Goal: Task Accomplishment & Management: Use online tool/utility

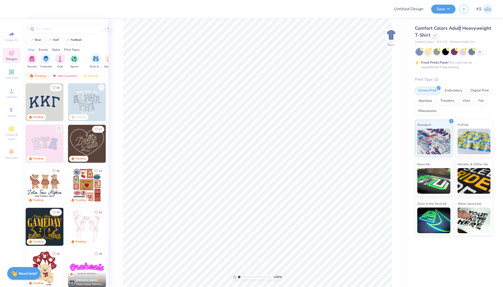
click at [460, 28] on span "Comfort Colors Adult Heavyweight T-Shirt" at bounding box center [453, 31] width 76 height 13
click at [433, 36] on div at bounding box center [435, 35] width 6 height 6
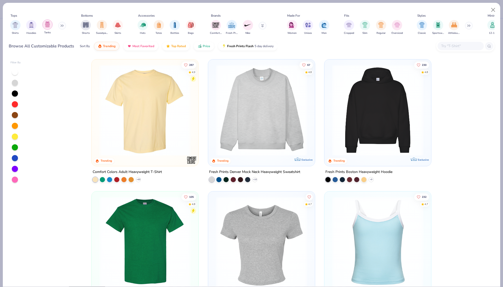
click at [51, 26] on div "filter for Tanks" at bounding box center [47, 24] width 10 height 10
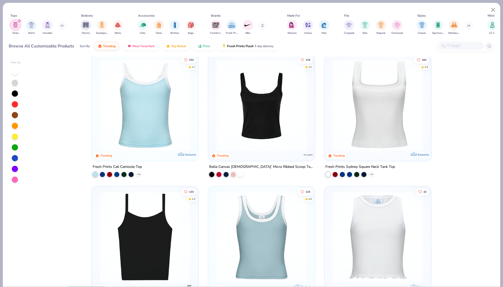
scroll to position [5, 0]
click at [147, 143] on img at bounding box center [145, 104] width 96 height 91
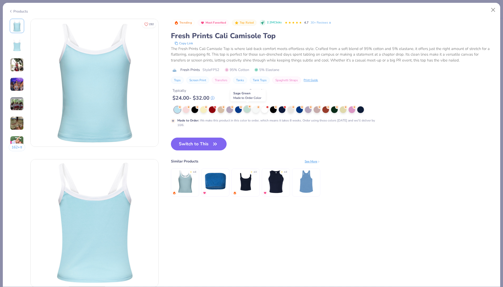
click at [247, 109] on div at bounding box center [247, 109] width 7 height 7
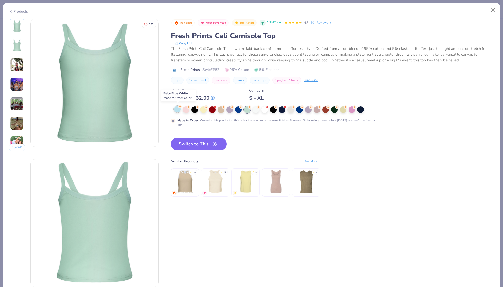
click at [176, 109] on div at bounding box center [177, 109] width 7 height 7
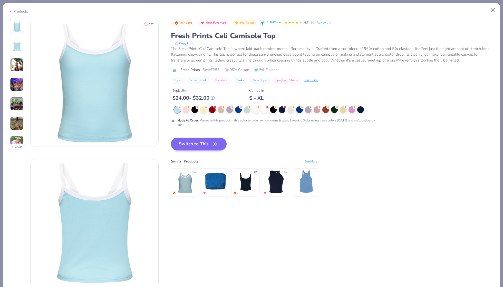
click at [213, 141] on icon "button" at bounding box center [214, 144] width 7 height 7
type textarea "x"
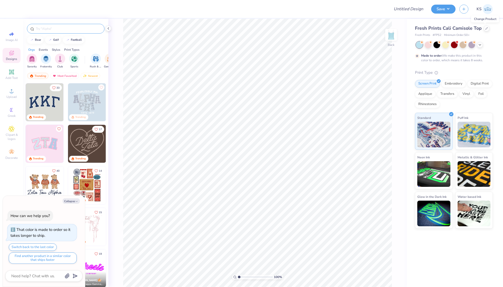
click at [71, 28] on input "text" at bounding box center [68, 28] width 66 height 5
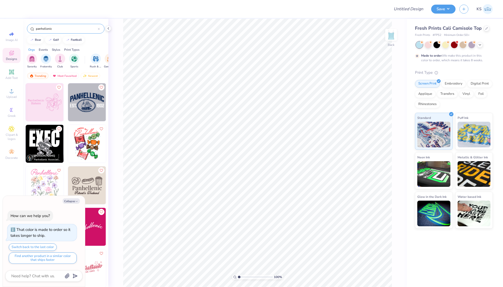
type input "Panhellenic"
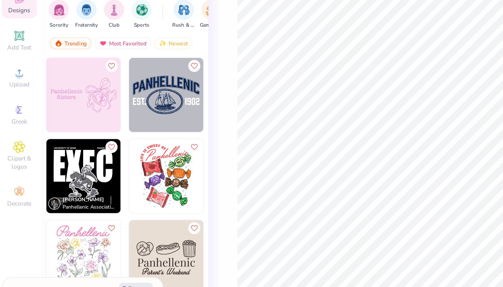
type textarea "x"
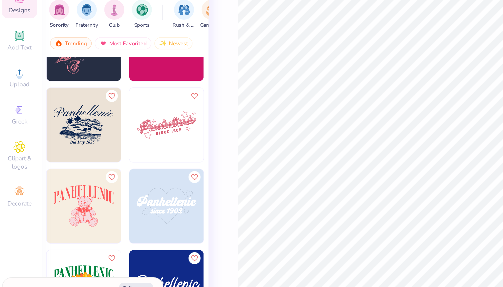
scroll to position [150, 0]
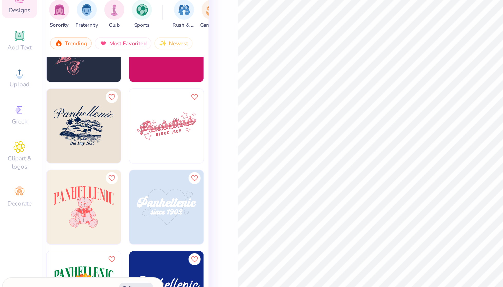
type input "Panhellenic"
click at [43, 99] on img at bounding box center [44, 118] width 38 height 38
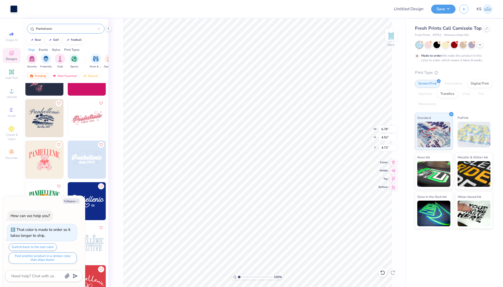
type textarea "x"
type input "2.04"
type textarea "x"
type input "7.70"
type input "5.15"
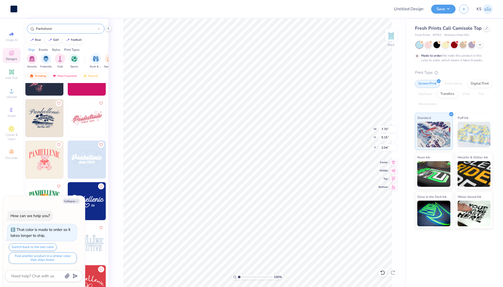
type textarea "x"
type input "1.71"
type textarea "x"
type input "1.69"
type textarea "x"
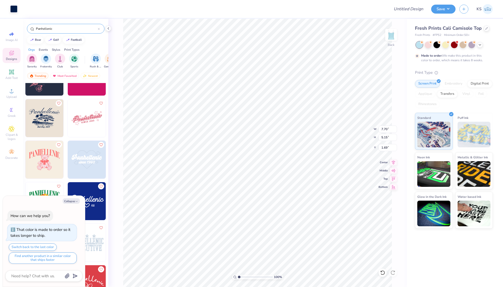
type input "1.67"
type textarea "x"
type input "3.20"
type input "0.53"
type input "6.28"
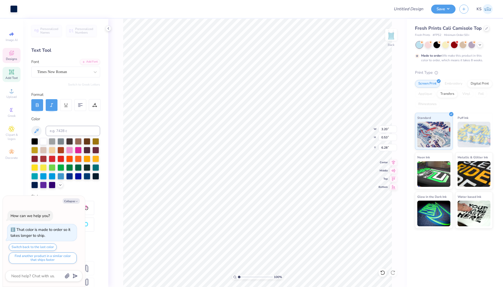
type textarea "x"
type input "5.69"
type input "3.46"
type input "2.99"
click at [55, 49] on div "Text Tool" at bounding box center [65, 50] width 69 height 7
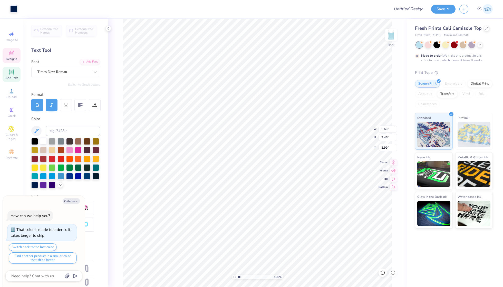
click at [41, 140] on div at bounding box center [43, 141] width 7 height 7
click at [44, 140] on div at bounding box center [43, 141] width 7 height 7
type textarea "x"
type input "2.83"
type textarea "x"
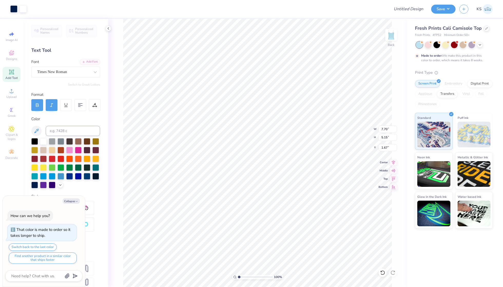
type input "1.69"
click at [43, 139] on div at bounding box center [43, 141] width 7 height 7
type textarea "x"
type input "5.13"
click at [43, 139] on div at bounding box center [43, 141] width 7 height 7
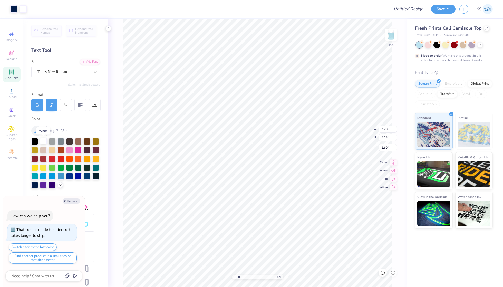
click at [43, 139] on div at bounding box center [43, 141] width 7 height 7
click at [44, 141] on div at bounding box center [43, 141] width 7 height 7
click at [45, 140] on div at bounding box center [43, 141] width 7 height 7
click at [43, 140] on div at bounding box center [43, 141] width 7 height 7
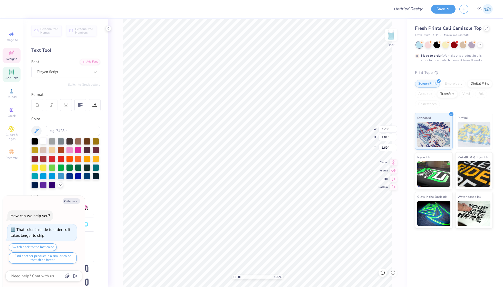
type textarea "x"
type input "5.69"
type input "3.46"
type input "2.85"
click at [43, 142] on div at bounding box center [43, 141] width 7 height 7
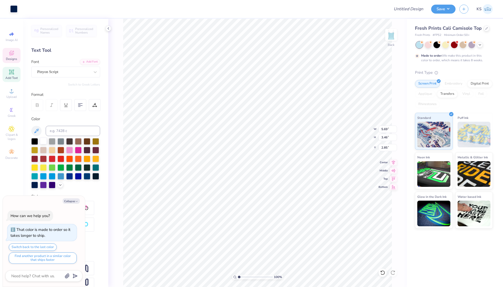
click at [43, 140] on div at bounding box center [43, 141] width 7 height 7
click at [393, 162] on icon at bounding box center [392, 162] width 7 height 6
click at [475, 83] on div "Digital Print" at bounding box center [479, 83] width 25 height 8
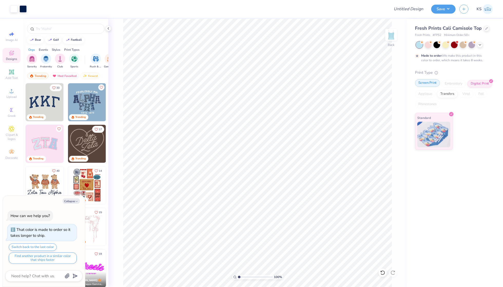
click at [433, 83] on div "Screen Print" at bounding box center [427, 83] width 25 height 8
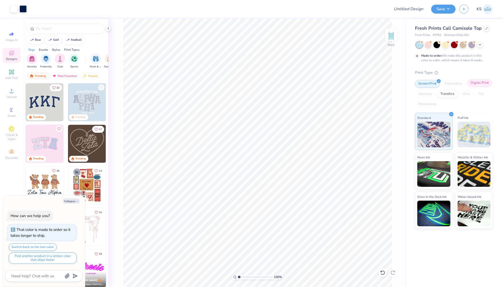
type textarea "x"
click at [411, 13] on input "Design Title" at bounding box center [402, 9] width 50 height 10
type input "F"
type textarea "x"
type input "Fr"
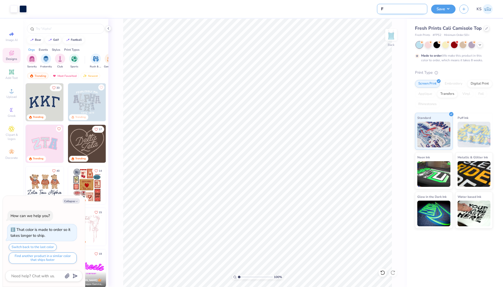
type textarea "x"
type input "F"
type textarea "x"
type input "Fi"
type textarea "x"
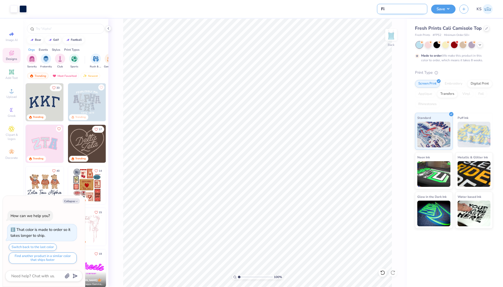
type input "Fir"
type textarea "x"
type input "Firs"
type textarea "x"
type input "First"
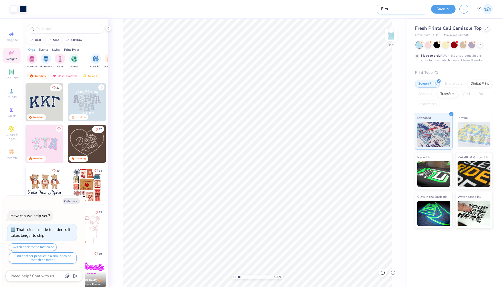
type textarea "x"
type input "First"
type textarea "x"
type input "First d"
type textarea "x"
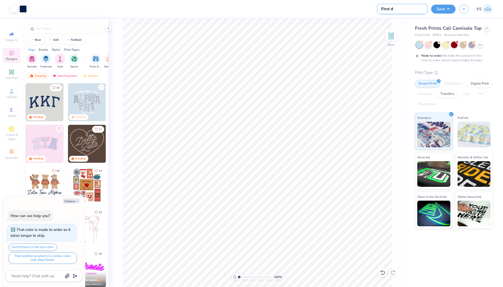
type input "First da"
type textarea "x"
type input "First day"
type textarea "x"
type input "First day"
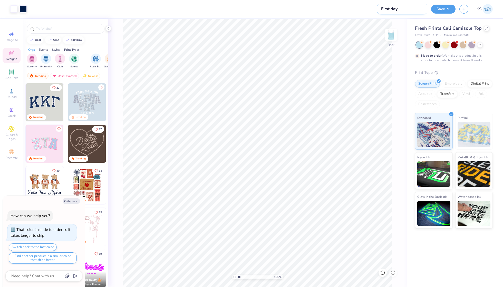
type textarea "x"
type input "First day o"
type textarea "x"
type input "First day of"
type textarea "x"
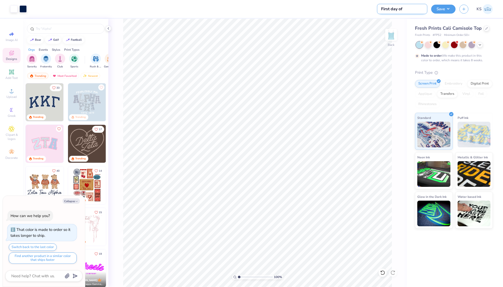
type input "First day of"
type textarea "x"
type input "First day of"
type textarea "x"
type input "First day o"
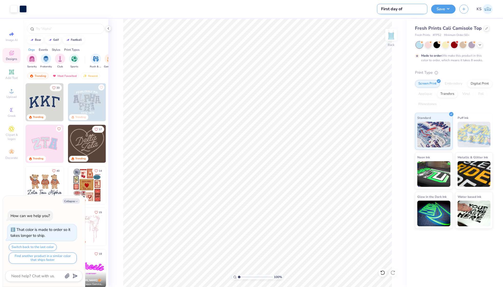
type textarea "x"
type input "First day"
type textarea "x"
type input "First day"
type textarea "x"
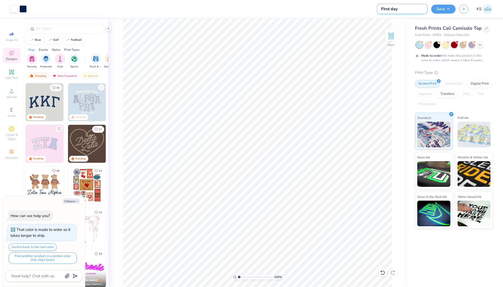
type input "First da"
type textarea "x"
type input "First d"
type textarea "x"
type input "First"
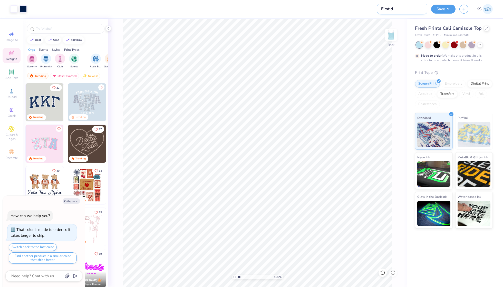
type textarea "x"
type input "First"
type textarea "x"
type input "First"
type textarea "x"
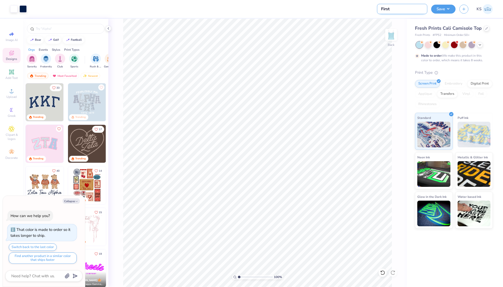
type input "First D"
type textarea "x"
type input "First Da"
type textarea "x"
type input "First Day"
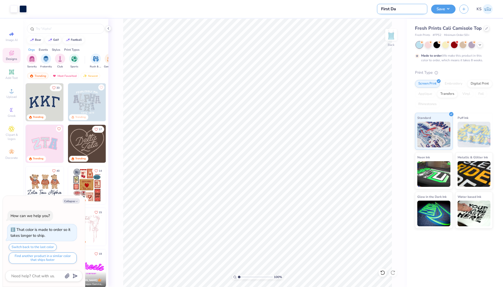
type textarea "x"
type input "First Day"
type textarea "x"
type input "First Day O"
type textarea "x"
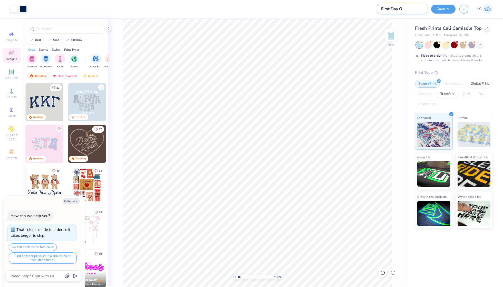
type input "First Day Od"
type textarea "x"
type input "First Day O"
type textarea "x"
type input "First Day Of"
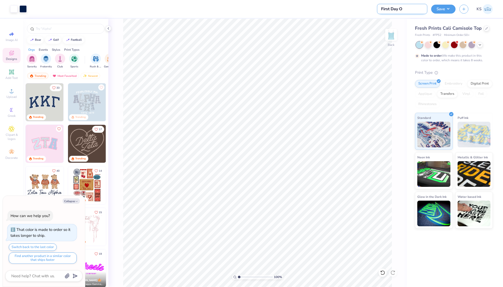
type textarea "x"
type input "First Day Of"
type textarea "x"
type input "First Day Of S"
type textarea "x"
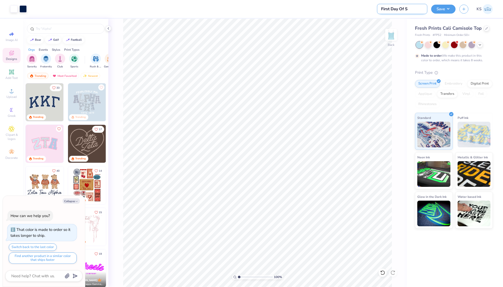
type input "First Day Of Sc"
type textarea "x"
type input "First Day Of Sch"
type textarea "x"
type input "First Day Of Scho"
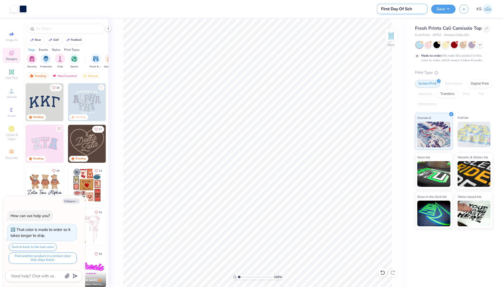
type textarea "x"
type input "First Day Of Schoo"
type textarea "x"
type input "[DATE]"
type textarea "x"
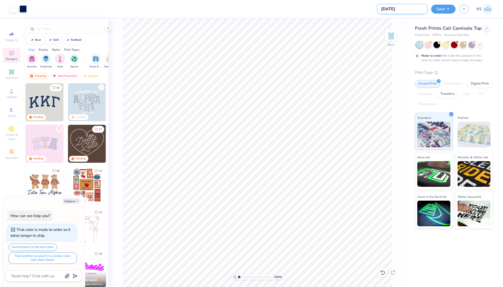
type input "[DATE]"
type textarea "x"
type input "[DATE] T"
type textarea "x"
type input "[DATE] Ta"
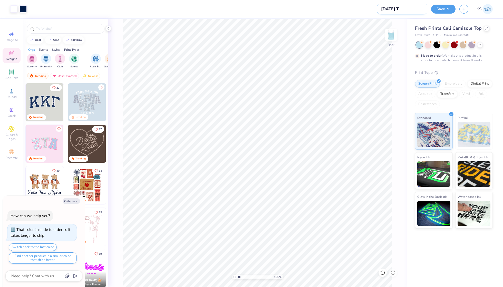
type textarea "x"
type input "[DATE] Tan"
type textarea "x"
type input "[DATE] Tank"
type textarea "x"
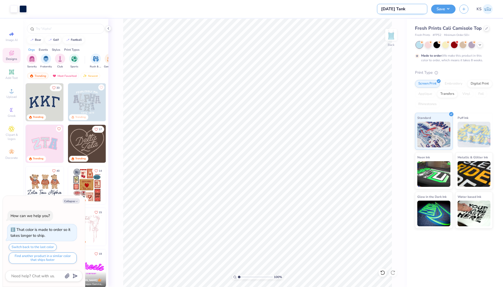
type input "[DATE] Tanks"
type textarea "x"
type input "PFirst Day Of School Tanks"
type textarea "x"
type input "PHFirst Day Of School Tanks"
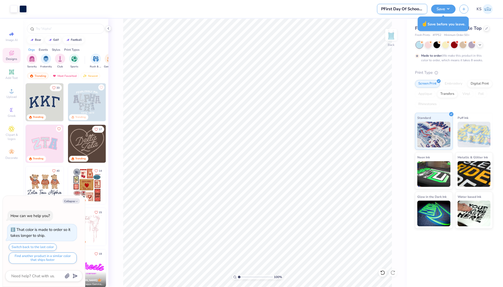
type textarea "x"
type input "PHAFirst Day Of School Tanks"
type textarea "x"
type input "PHA [DATE] Tanks"
type textarea "x"
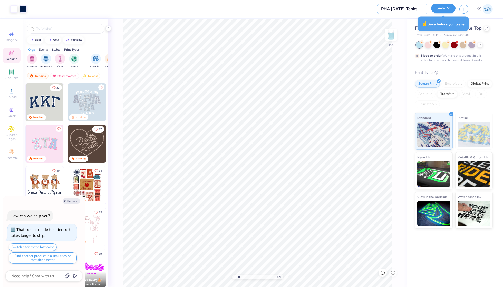
type input "PHA [DATE] Tanks"
click at [444, 10] on button "Save" at bounding box center [443, 8] width 24 height 9
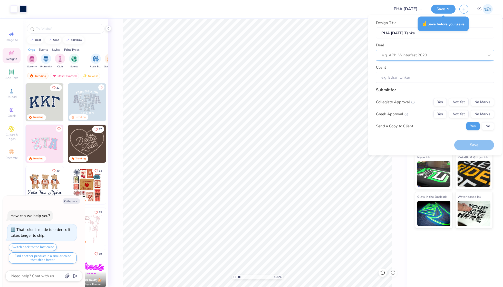
click at [441, 53] on div at bounding box center [433, 55] width 102 height 7
click at [433, 67] on div "PHA [DATE] Shirts" at bounding box center [435, 69] width 114 height 8
type textarea "x"
type input "[PERSON_NAME]"
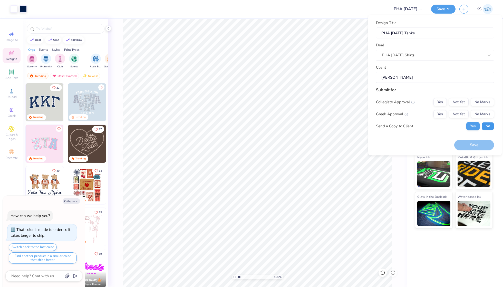
click at [488, 124] on button "No" at bounding box center [487, 126] width 12 height 8
click at [446, 113] on div "Yes Not Yet No Marks" at bounding box center [463, 114] width 61 height 8
click at [443, 113] on button "Yes" at bounding box center [439, 114] width 13 height 8
click at [477, 100] on button "No Marks" at bounding box center [481, 102] width 23 height 8
click at [484, 143] on button "Save" at bounding box center [474, 145] width 40 height 11
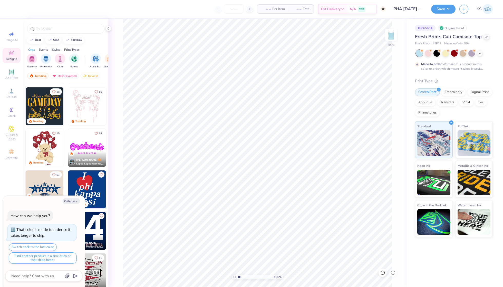
scroll to position [119, 0]
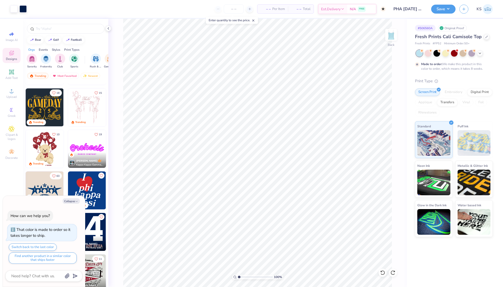
click at [459, 68] on div "Made to order: We make this product in this color to order, which means it take…" at bounding box center [452, 66] width 63 height 9
click at [67, 26] on div at bounding box center [65, 29] width 77 height 10
click at [76, 202] on icon "button" at bounding box center [76, 201] width 3 height 3
type textarea "x"
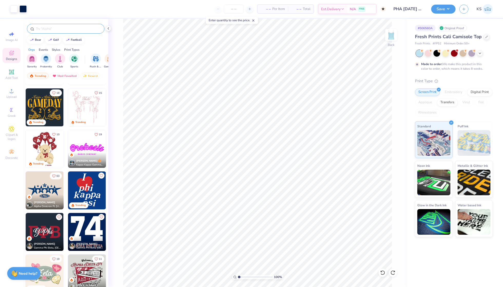
click at [73, 30] on input "text" at bounding box center [68, 28] width 66 height 5
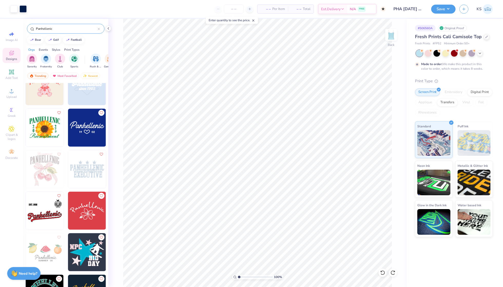
scroll to position [223, 0]
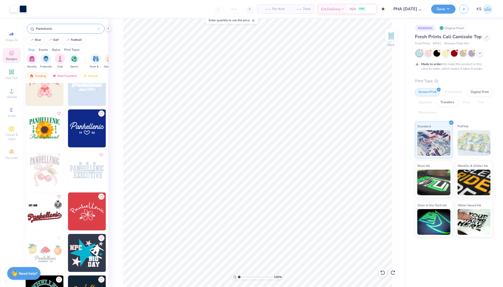
type input "Panhellenic"
click at [84, 130] on img at bounding box center [87, 128] width 38 height 38
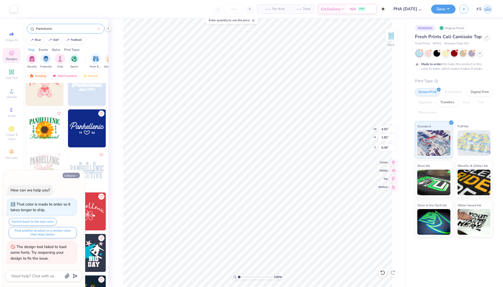
click at [77, 176] on icon "button" at bounding box center [76, 175] width 3 height 3
type textarea "x"
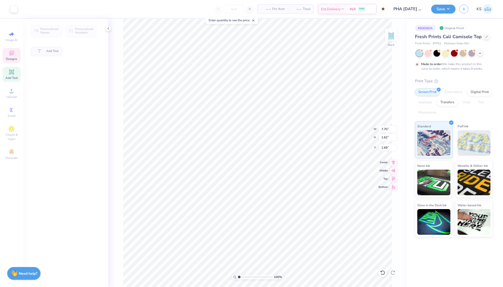
type input "7.70"
type input "1.62"
type input "1.69"
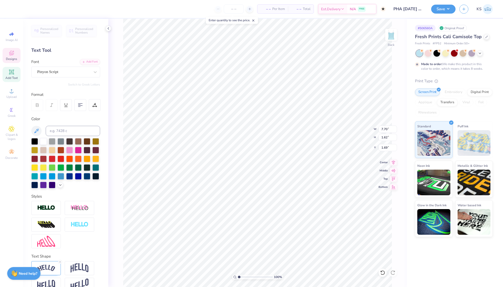
type input "4.93"
type input "1.82"
type input "6.09"
type input "1.65"
type input "7.74"
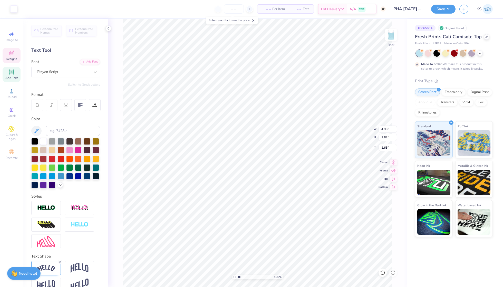
type input "2.86"
click at [392, 164] on icon at bounding box center [392, 162] width 7 height 6
click at [395, 170] on icon at bounding box center [392, 170] width 7 height 6
click at [394, 177] on icon at bounding box center [392, 178] width 7 height 6
type input "2.16"
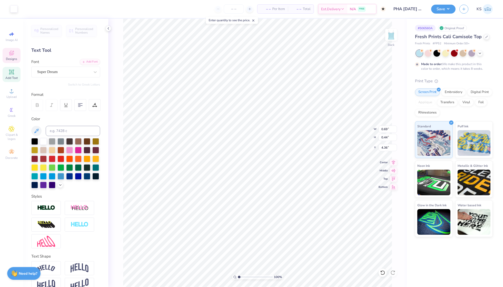
type input "4.36"
type textarea "01"
click at [13, 78] on span "Add Text" at bounding box center [11, 78] width 12 height 4
type textarea "[GEOGRAPHIC_DATA][PERSON_NAME] 2025"
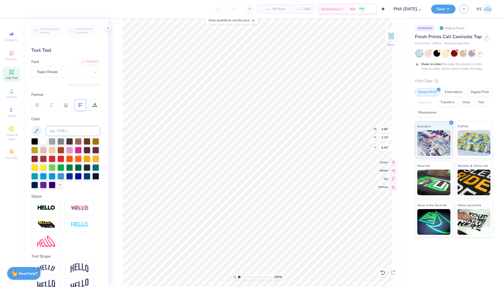
click at [79, 104] on icon at bounding box center [80, 105] width 5 height 5
type input "5.52"
type input "1.47"
type input "5.53"
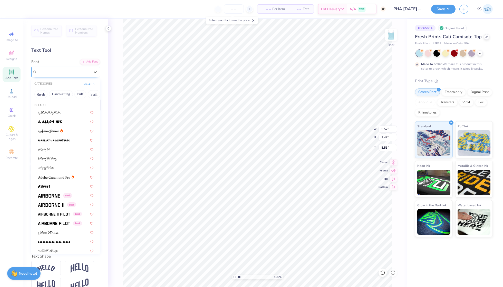
click at [74, 68] on div "Super Dream" at bounding box center [64, 72] width 54 height 8
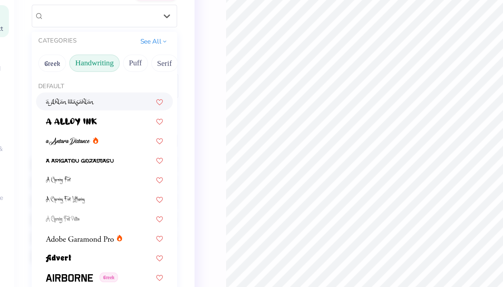
click at [49, 90] on button "Handwriting" at bounding box center [61, 94] width 24 height 8
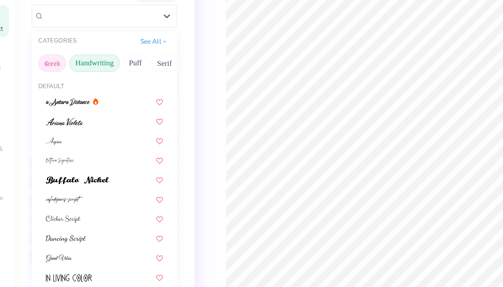
click at [34, 90] on button "Greek" at bounding box center [40, 94] width 13 height 8
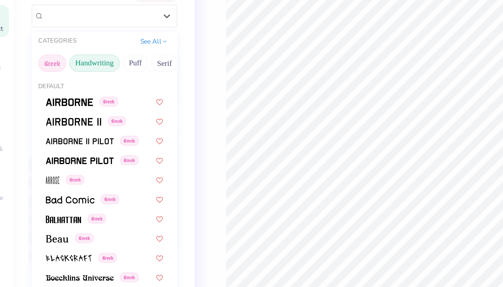
click at [49, 90] on button "Handwriting" at bounding box center [61, 94] width 24 height 8
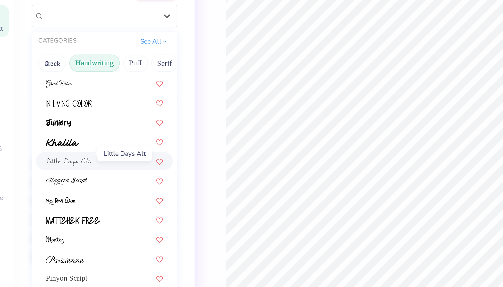
scroll to position [83, 0]
click at [38, 139] on img at bounding box center [48, 141] width 21 height 4
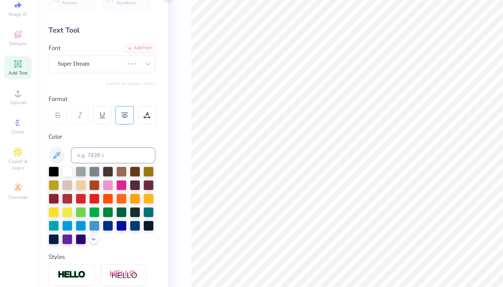
scroll to position [0, 0]
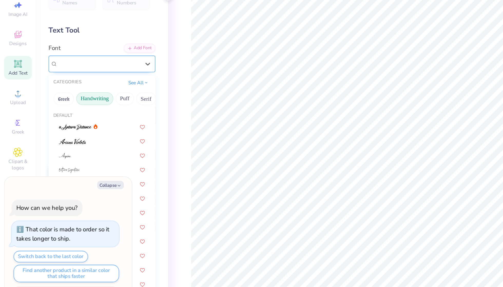
click at [87, 67] on div "Little Days Alt" at bounding box center [65, 72] width 69 height 11
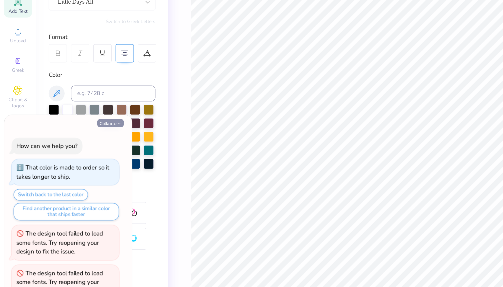
click at [74, 147] on button "Collapse" at bounding box center [71, 149] width 17 height 5
type textarea "x"
type input "5.32"
type input "1.49"
type input "5.52"
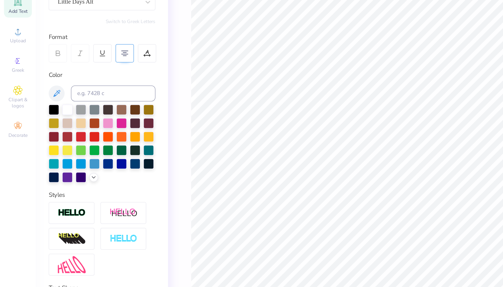
click at [74, 147] on button "Collapse" at bounding box center [71, 149] width 17 height 5
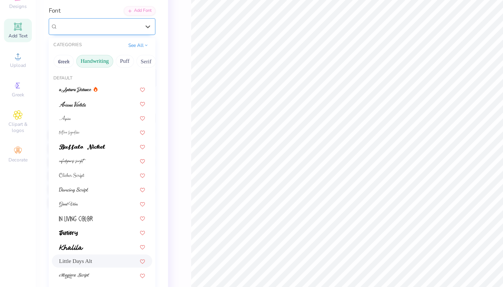
click at [79, 67] on div "option Little Days Alt selected, 13 of 28. 28 results available. Use Up and Dow…" at bounding box center [65, 72] width 69 height 11
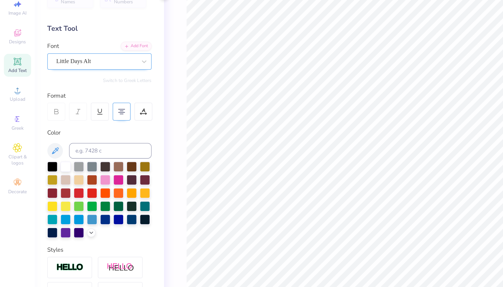
click at [81, 68] on div at bounding box center [63, 71] width 53 height 7
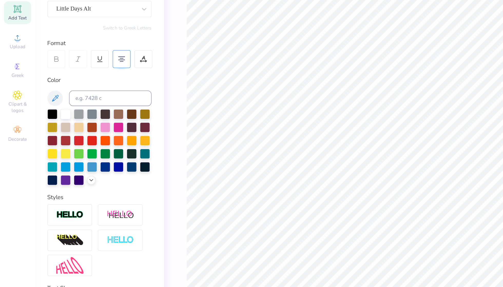
type input "5.51"
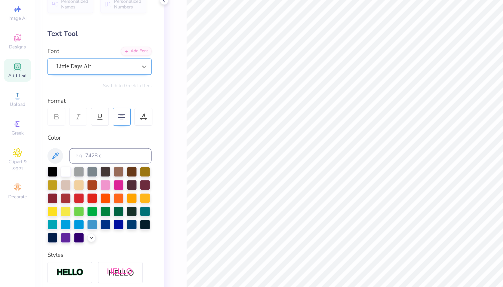
click at [96, 67] on div at bounding box center [95, 71] width 9 height 9
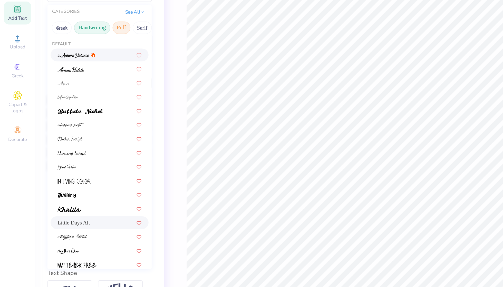
scroll to position [0, 0]
click at [83, 80] on button "Puff" at bounding box center [80, 84] width 12 height 8
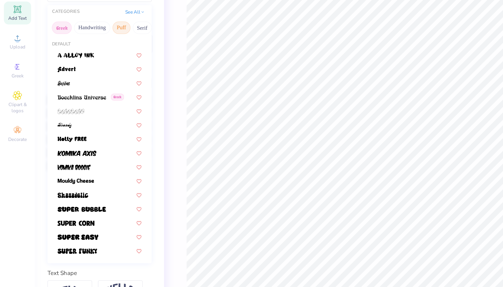
click at [46, 80] on button "Greek" at bounding box center [40, 84] width 13 height 8
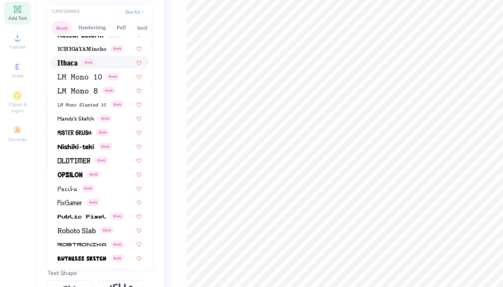
scroll to position [212, 0]
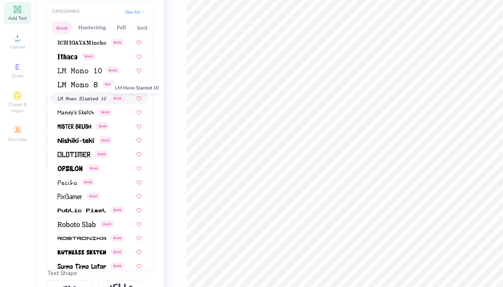
click at [54, 129] on img at bounding box center [54, 131] width 32 height 4
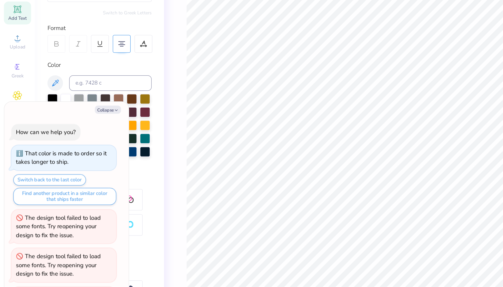
scroll to position [11, 0]
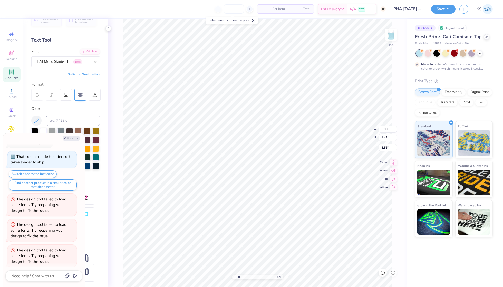
type textarea "x"
type input "5.41"
type input "1.27"
type textarea "x"
type input "5.45"
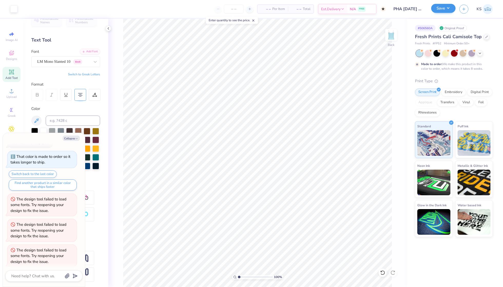
click at [438, 11] on button "Save" at bounding box center [443, 8] width 24 height 9
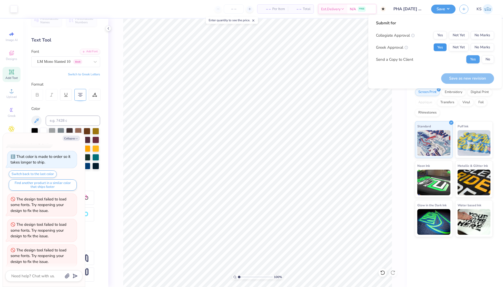
click at [439, 47] on button "Yes" at bounding box center [439, 47] width 13 height 8
click at [484, 34] on button "No Marks" at bounding box center [481, 35] width 23 height 8
click at [474, 79] on button "Save as new revision" at bounding box center [467, 78] width 53 height 11
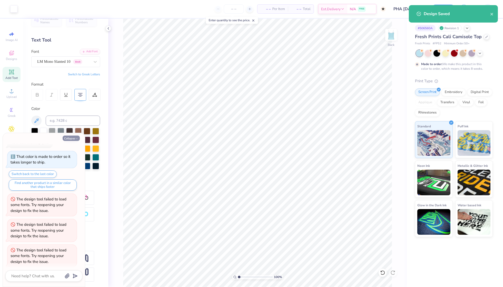
click at [76, 137] on button "Collapse" at bounding box center [71, 138] width 17 height 5
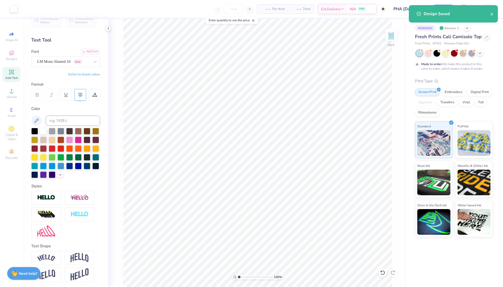
type textarea "x"
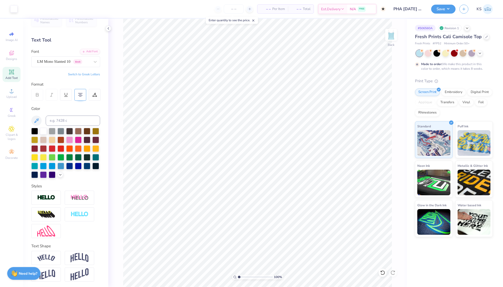
click at [492, 23] on div "Design Saved" at bounding box center [452, 31] width 89 height 17
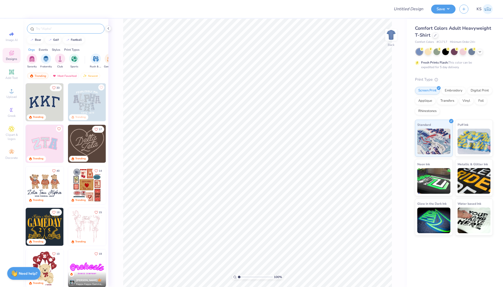
click at [48, 27] on input "text" at bounding box center [68, 28] width 66 height 5
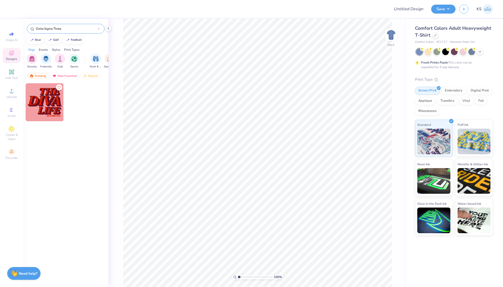
paste input "https://www.google.com/url?sa=i&url=https%3A%2F%2Fwww.cleanpng.com%2Ffree%2Fdel…"
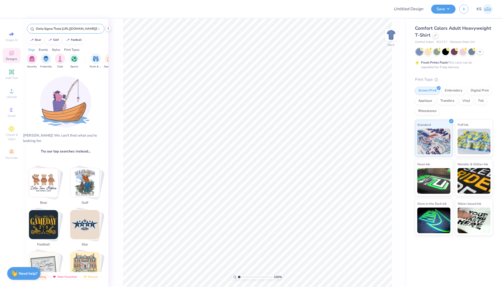
type input "Delta Sigma Theta https://www.google.com/url?sa=i&url=https%3A%2F%2Fwww.cleanpn…"
click at [108, 29] on icon at bounding box center [108, 28] width 4 height 4
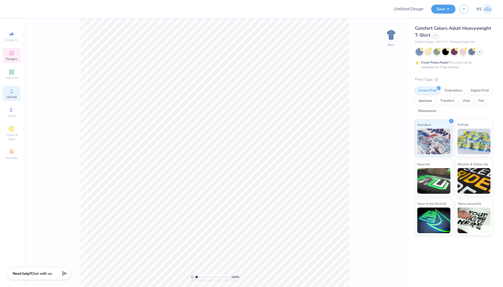
click at [12, 94] on div "Upload" at bounding box center [12, 93] width 18 height 15
click at [13, 89] on icon at bounding box center [11, 91] width 6 height 6
click at [13, 91] on icon at bounding box center [11, 91] width 6 height 6
click at [11, 90] on icon at bounding box center [11, 91] width 6 height 6
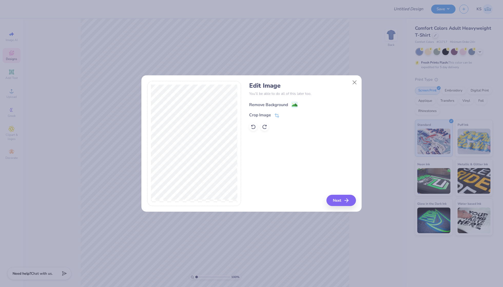
click at [294, 104] on image at bounding box center [295, 105] width 6 height 6
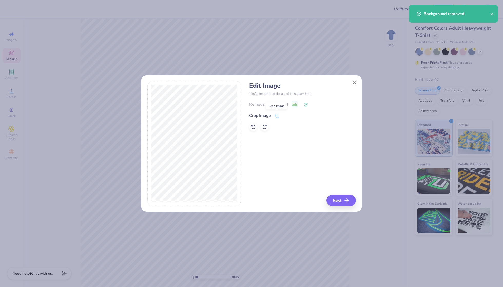
click at [277, 114] on icon at bounding box center [276, 116] width 5 height 5
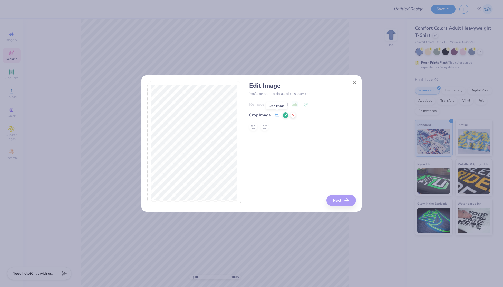
click at [277, 114] on icon at bounding box center [276, 115] width 5 height 5
click at [285, 116] on icon at bounding box center [285, 115] width 3 height 3
click at [340, 204] on button "Next" at bounding box center [341, 200] width 29 height 11
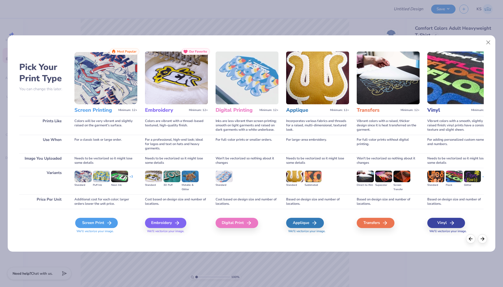
click at [97, 219] on div "Screen Print" at bounding box center [96, 223] width 43 height 10
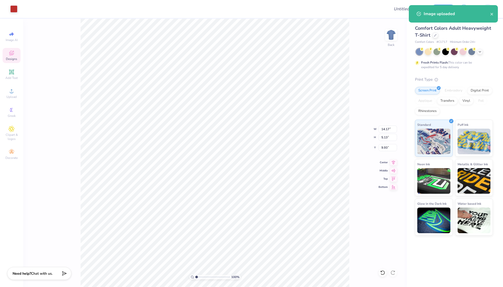
type input "8.88"
type input "3.22"
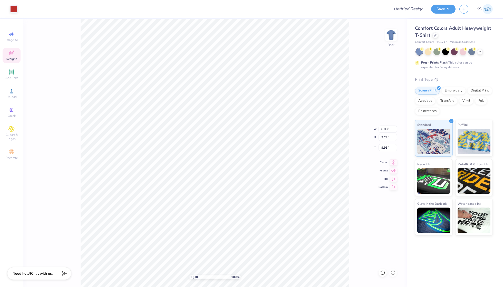
type input "3.00"
click at [446, 54] on div at bounding box center [445, 51] width 7 height 7
click at [480, 52] on icon at bounding box center [479, 51] width 4 height 4
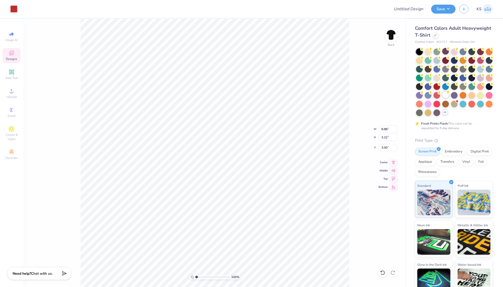
click at [446, 96] on div at bounding box center [445, 95] width 7 height 7
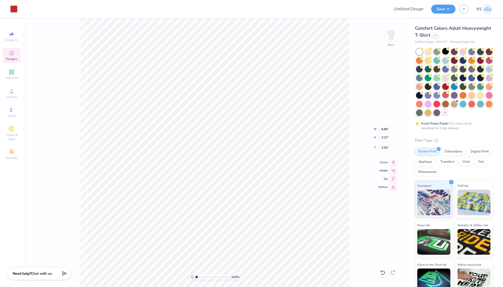
type input "11.11"
type input "4.02"
click at [356, 106] on div "100 % Back W 11.11 11.11 " H 4.02 4.02 " Y 3.00 3.00 " Center Middle Top Bottom" at bounding box center [214, 153] width 383 height 268
click at [13, 76] on span "Add Text" at bounding box center [11, 78] width 12 height 4
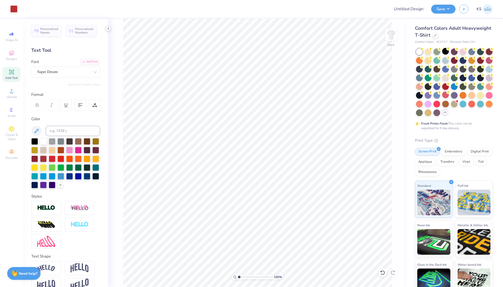
click at [109, 31] on div at bounding box center [108, 29] width 6 height 6
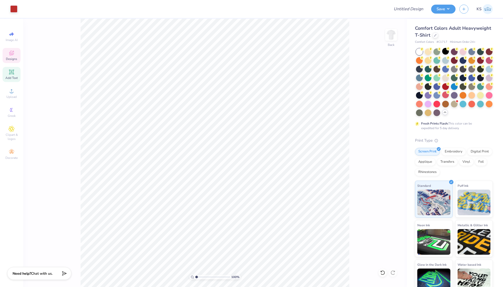
click at [14, 48] on div "Designs" at bounding box center [12, 55] width 18 height 15
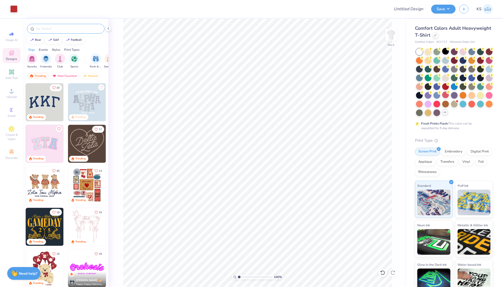
click at [48, 28] on input "text" at bounding box center [68, 28] width 66 height 5
type input "brothers"
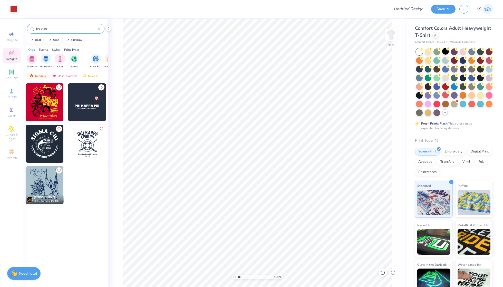
click at [98, 27] on div at bounding box center [99, 28] width 2 height 5
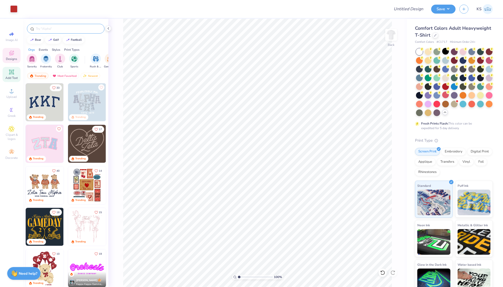
click at [11, 72] on icon at bounding box center [11, 72] width 4 height 4
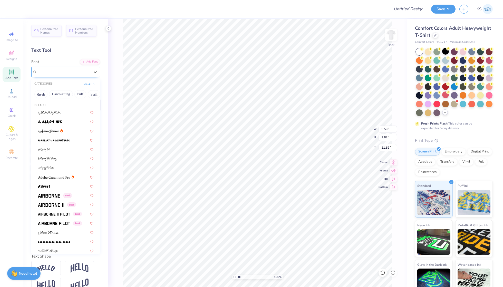
click at [73, 71] on div "Super Dream" at bounding box center [64, 72] width 54 height 8
click at [78, 94] on button "Bold" at bounding box center [75, 94] width 13 height 8
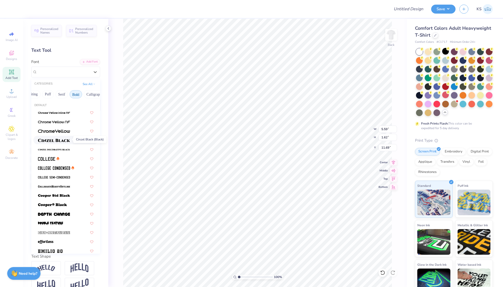
click at [68, 139] on img at bounding box center [54, 141] width 32 height 4
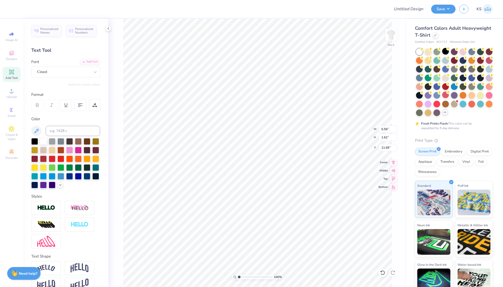
type input "6.54"
type input "1.66"
type input "11.67"
click at [34, 142] on div at bounding box center [34, 141] width 7 height 7
click at [18, 74] on div "Add Text" at bounding box center [12, 74] width 18 height 15
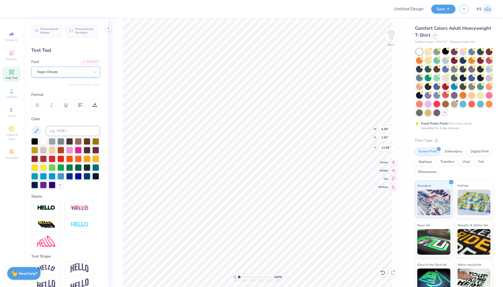
click at [81, 68] on div "Super Dream" at bounding box center [64, 72] width 54 height 8
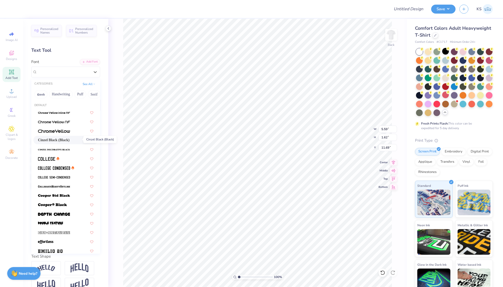
click at [68, 140] on span "Cinzel Black (Black)" at bounding box center [54, 139] width 32 height 5
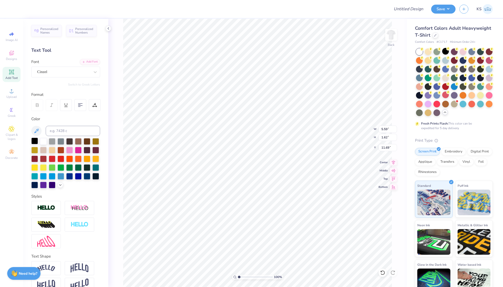
click at [33, 142] on div at bounding box center [34, 141] width 7 height 7
type textarea "Brothers"
click at [87, 72] on div "Cinzel" at bounding box center [64, 72] width 54 height 8
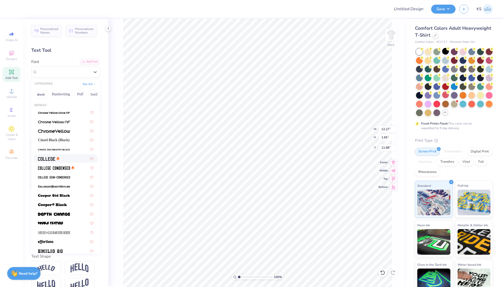
click at [57, 159] on div at bounding box center [48, 158] width 21 height 5
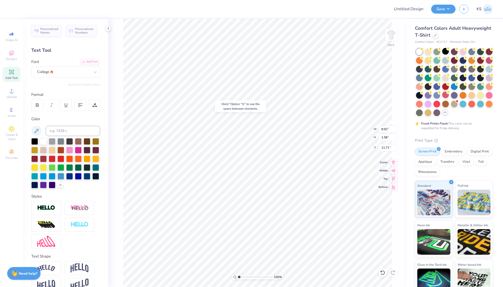
type input "7.41"
click at [394, 163] on icon at bounding box center [392, 162] width 7 height 6
type input "11.11"
type input "4.02"
type input "3.00"
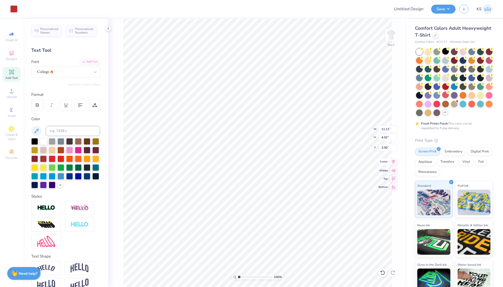
click at [393, 163] on icon at bounding box center [393, 162] width 3 height 4
click at [391, 32] on img at bounding box center [390, 35] width 21 height 21
click at [15, 76] on span "Add Text" at bounding box center [11, 78] width 12 height 4
click at [34, 139] on div at bounding box center [34, 141] width 7 height 7
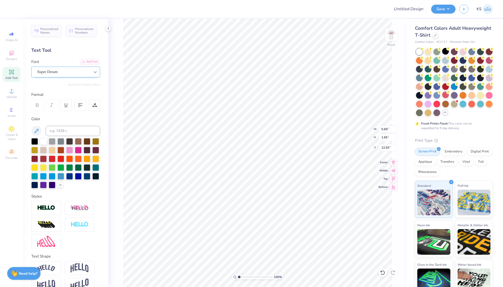
type textarea "DST Charity Bash"
click at [97, 68] on div at bounding box center [95, 71] width 9 height 9
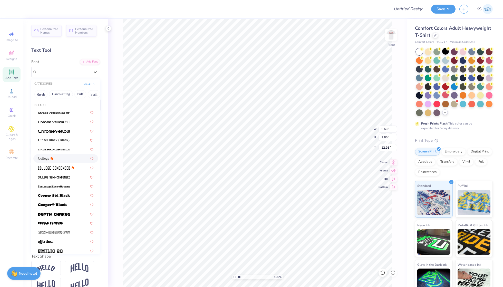
click at [61, 158] on div "College" at bounding box center [65, 158] width 55 height 5
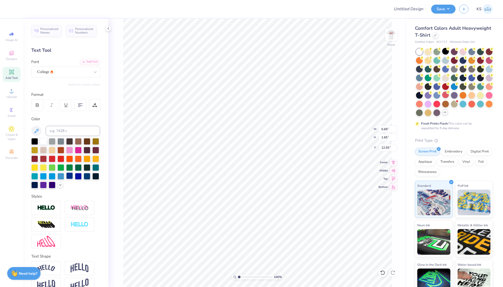
click at [71, 177] on div at bounding box center [69, 176] width 7 height 7
click at [121, 185] on div "100 % Front W 5.69 5.69 " H 1.65 1.65 " Y 12.93 12.93 " Center Middle Top Bottom" at bounding box center [257, 153] width 298 height 268
type input "13.01"
type input "1.17"
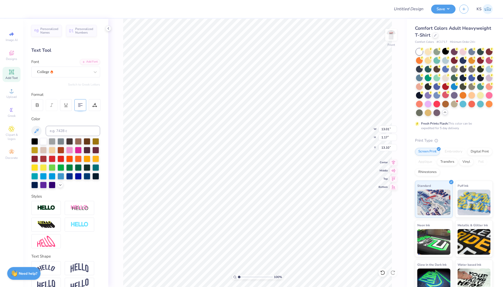
type textarea "DST Charity Bash"
click at [81, 101] on div at bounding box center [80, 105] width 12 height 12
click at [82, 69] on div "College" at bounding box center [64, 72] width 54 height 8
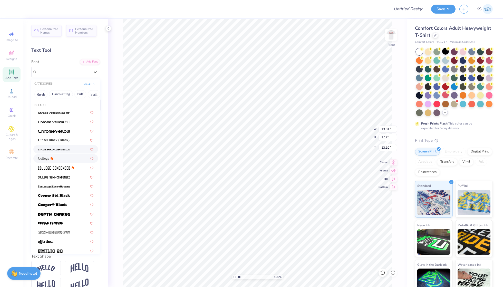
scroll to position [0, 0]
click at [66, 142] on span "Cinzel Black (Black)" at bounding box center [54, 139] width 32 height 5
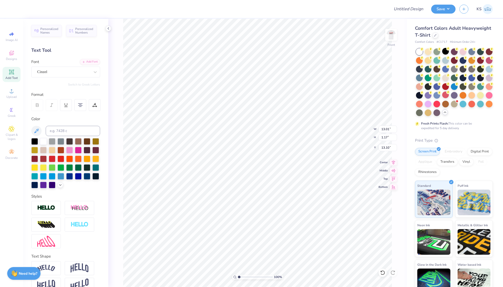
scroll to position [0, 1]
type input "12.10"
click at [67, 71] on div "Cinzel" at bounding box center [64, 72] width 54 height 8
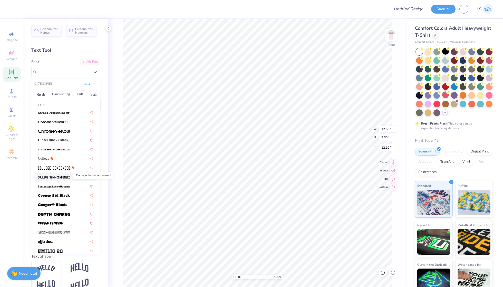
click at [67, 177] on img at bounding box center [54, 178] width 32 height 4
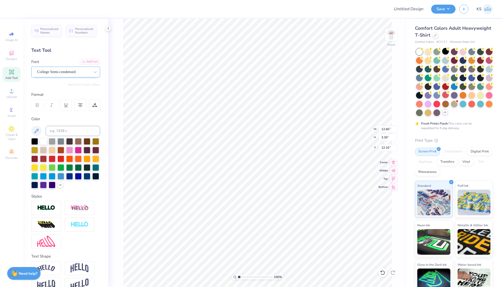
click at [82, 71] on div "College Semi-condensed" at bounding box center [64, 72] width 54 height 8
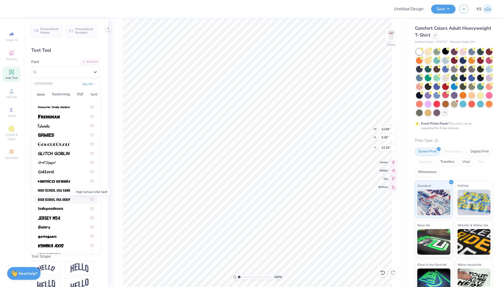
scroll to position [178, 0]
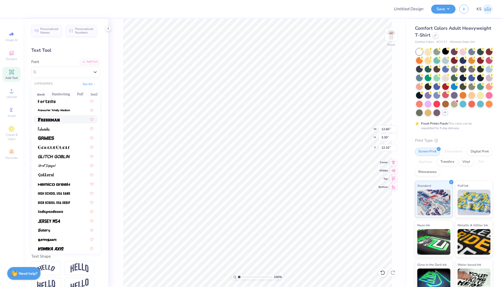
click at [56, 118] on img at bounding box center [49, 120] width 22 height 4
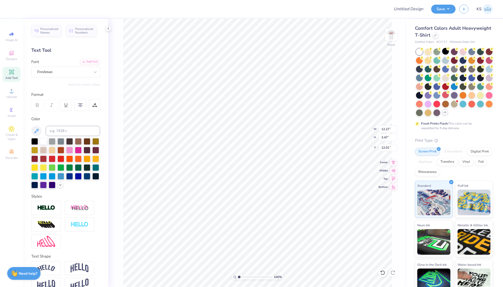
type input "5.31"
click at [393, 35] on img at bounding box center [390, 35] width 21 height 21
click at [34, 143] on div at bounding box center [34, 141] width 7 height 7
click at [34, 141] on div at bounding box center [34, 141] width 7 height 7
click at [34, 142] on div at bounding box center [34, 141] width 7 height 7
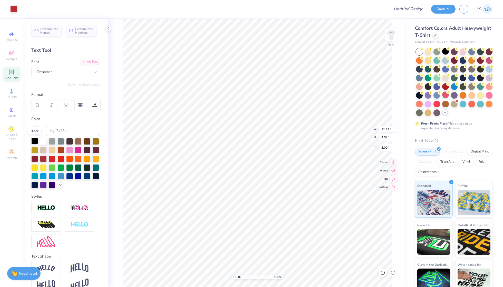
click at [34, 142] on div at bounding box center [34, 141] width 7 height 7
click at [402, 106] on div "100 % Back" at bounding box center [257, 153] width 298 height 268
type input "3.32"
type input "3.93"
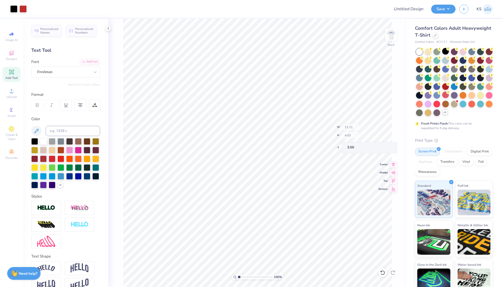
type input "3.02"
click at [31, 140] on div at bounding box center [34, 141] width 7 height 7
click at [35, 140] on div at bounding box center [34, 141] width 7 height 7
type input "3.13"
type input "3.86"
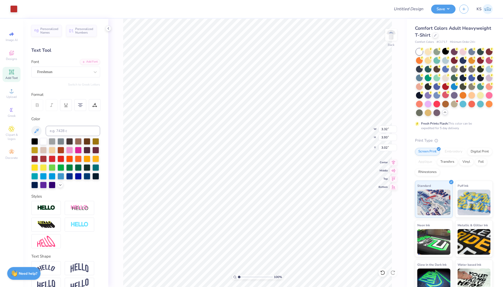
type input "3.09"
click at [13, 97] on span "Upload" at bounding box center [11, 97] width 10 height 4
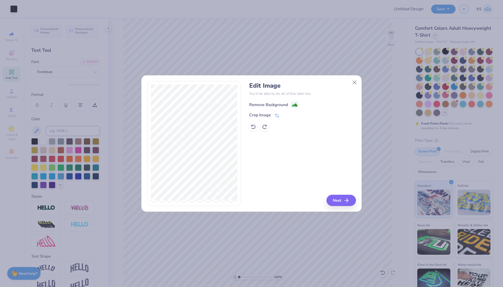
click at [292, 102] on image at bounding box center [295, 105] width 6 height 6
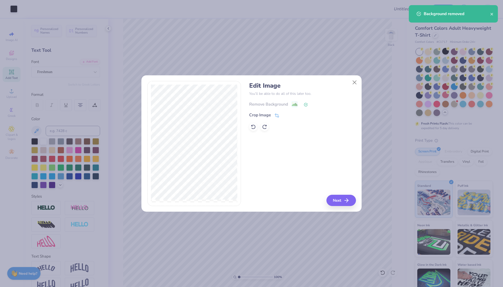
click at [345, 201] on line "button" at bounding box center [346, 201] width 4 height 0
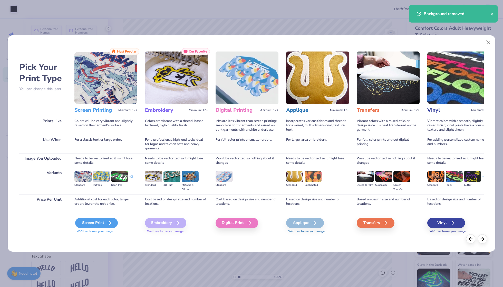
click at [90, 221] on div "Screen Print" at bounding box center [96, 223] width 43 height 10
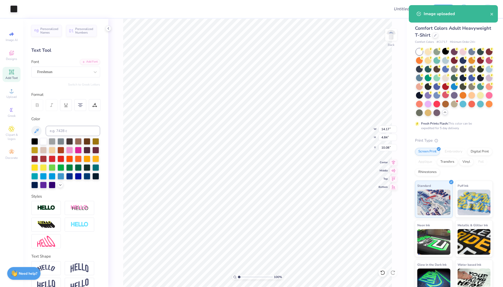
type input "2.35"
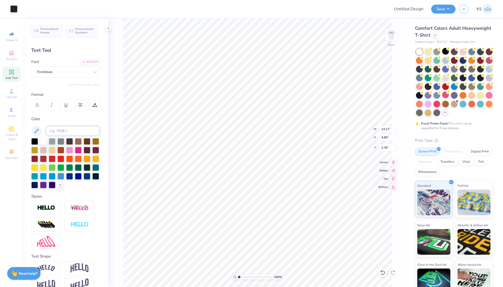
type input "11.20"
type input "3.82"
type input "3.23"
type input "11.60"
type input "3.96"
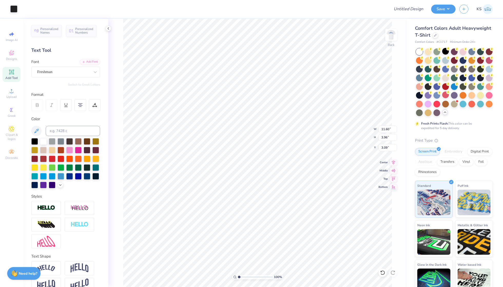
type input "3.18"
type input "3.21"
click at [37, 142] on div at bounding box center [34, 141] width 7 height 7
click at [36, 140] on div at bounding box center [34, 141] width 7 height 7
click at [388, 36] on img at bounding box center [390, 35] width 21 height 21
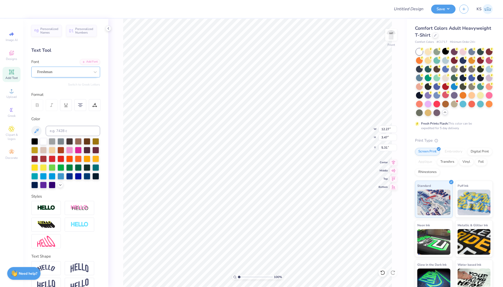
click at [85, 70] on div "Freshman" at bounding box center [64, 72] width 54 height 8
click at [393, 32] on img at bounding box center [390, 35] width 21 height 21
click at [394, 34] on img at bounding box center [390, 35] width 21 height 21
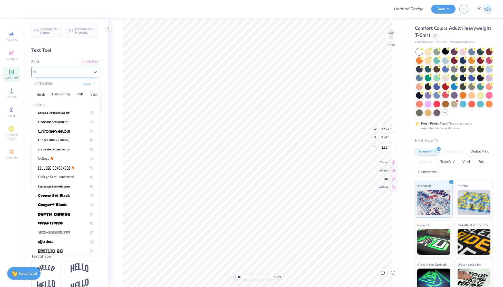
click at [68, 71] on div "Freshman" at bounding box center [64, 72] width 54 height 8
click at [58, 159] on div "College" at bounding box center [65, 158] width 55 height 5
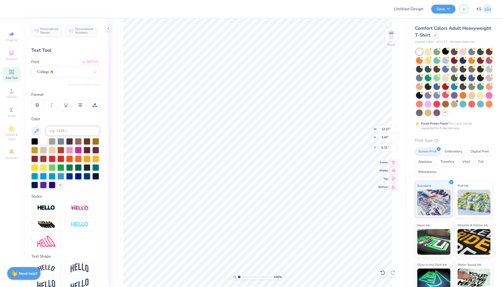
type input "9.59"
type input "3.22"
type input "5.44"
click at [39, 99] on div at bounding box center [37, 105] width 12 height 12
type input "10.42"
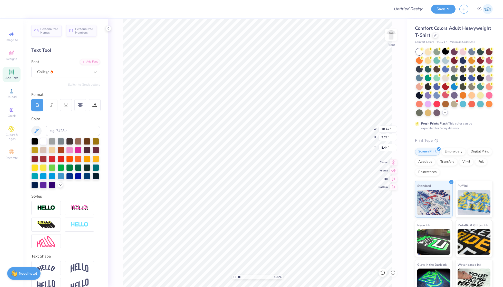
type input "4.94"
type input "13.76"
type input "4.25"
click at [13, 73] on icon at bounding box center [11, 71] width 5 height 5
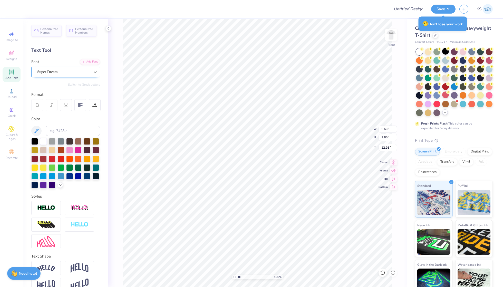
type textarea "19 - 01 - 2022"
click at [92, 76] on div at bounding box center [95, 71] width 9 height 9
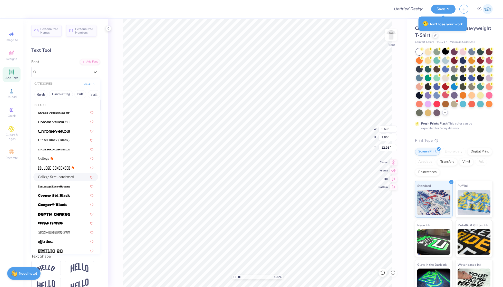
click at [74, 174] on div "College Semi-condensed" at bounding box center [65, 176] width 55 height 5
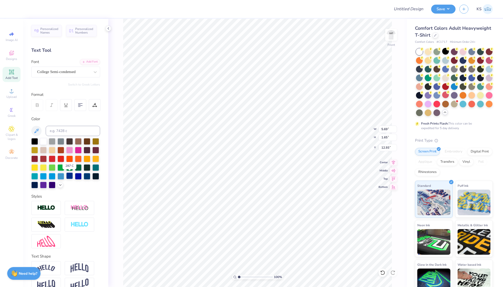
click at [71, 177] on div at bounding box center [69, 176] width 7 height 7
click at [78, 174] on div at bounding box center [78, 176] width 7 height 7
click at [69, 175] on div at bounding box center [69, 176] width 7 height 7
click at [81, 176] on div at bounding box center [78, 176] width 7 height 7
click at [79, 176] on div at bounding box center [78, 176] width 7 height 7
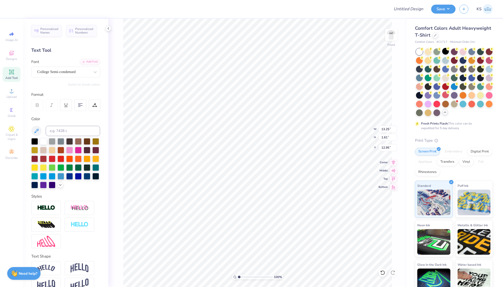
type input "8.79"
type input "1.06"
type input "9.82"
type textarea "19 - 01 - 2022 New York"
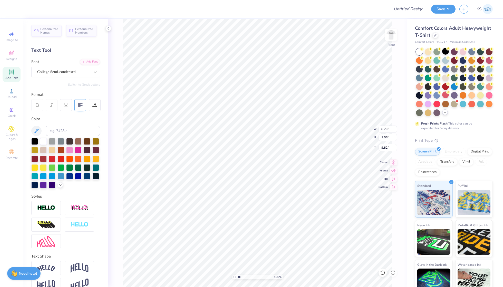
click at [81, 99] on div at bounding box center [80, 105] width 12 height 12
type input "9.92"
type input "13.76"
type input "7.91"
type input "4.94"
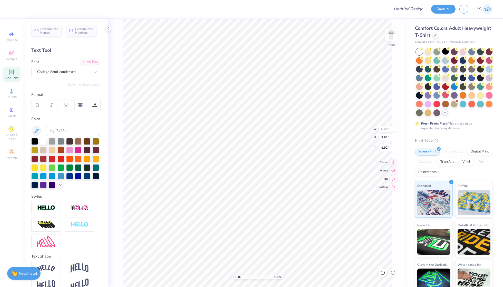
type input "13.76"
type input "7.91"
type input "4.94"
click at [75, 72] on div "College Semi-condensed" at bounding box center [64, 72] width 54 height 8
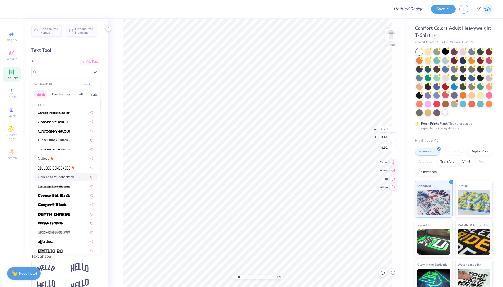
click at [44, 93] on button "Greek" at bounding box center [40, 94] width 13 height 8
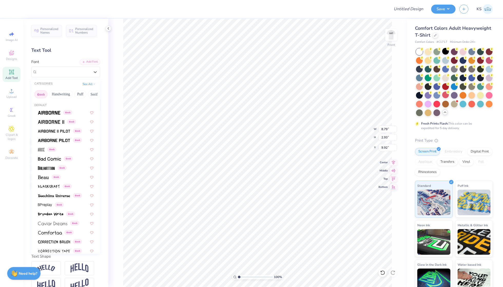
scroll to position [0, 0]
click at [55, 110] on span at bounding box center [49, 112] width 22 height 5
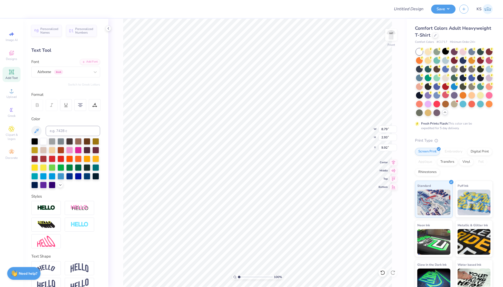
scroll to position [0, 1]
click at [89, 70] on div "College" at bounding box center [64, 72] width 54 height 8
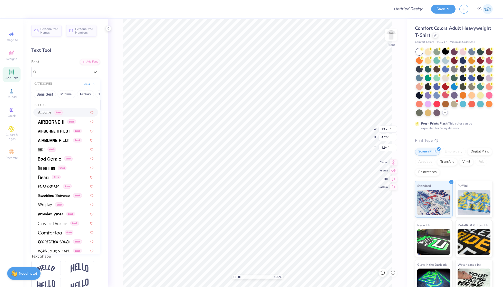
scroll to position [0, 110]
click at [63, 94] on button "Sans Serif" at bounding box center [56, 94] width 22 height 8
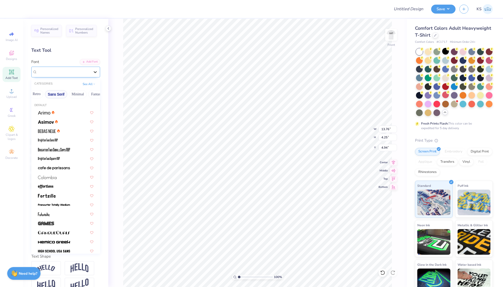
scroll to position [0, 0]
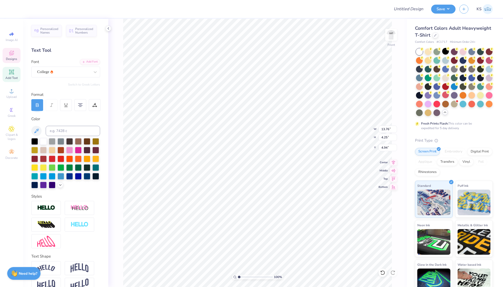
click at [17, 52] on div "Designs" at bounding box center [12, 55] width 18 height 15
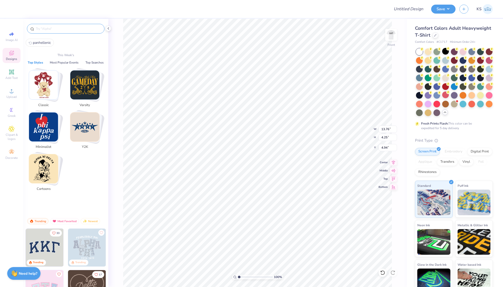
click at [52, 28] on input "text" at bounding box center [68, 28] width 66 height 5
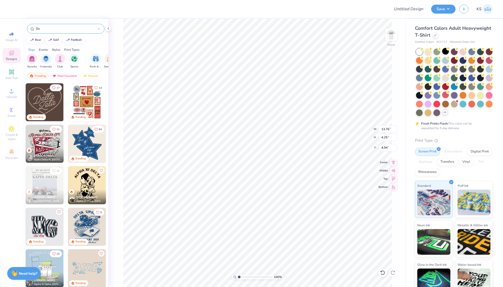
type input "D"
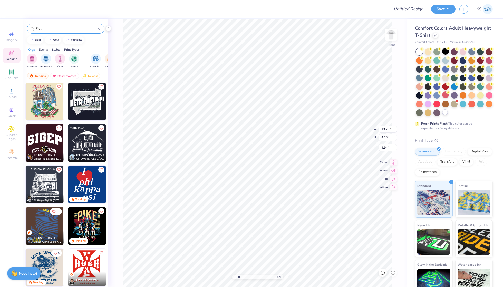
scroll to position [210, 0]
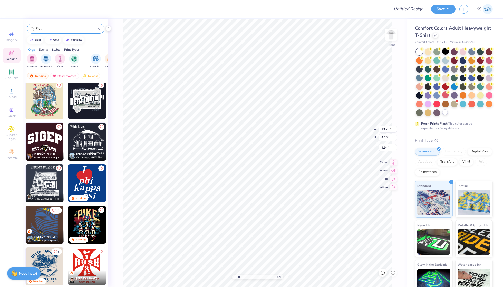
type input "Frat"
click at [52, 142] on img at bounding box center [45, 142] width 38 height 38
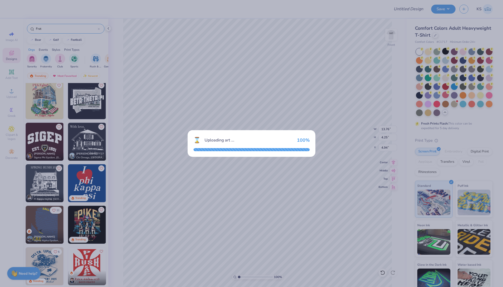
type input "9.06"
type input "5.47"
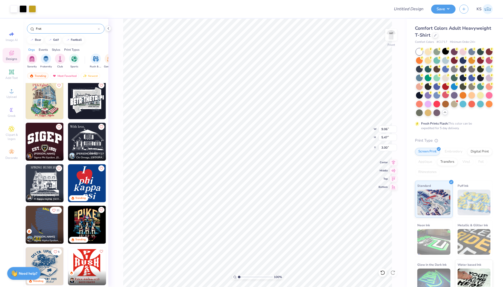
type input "17.29"
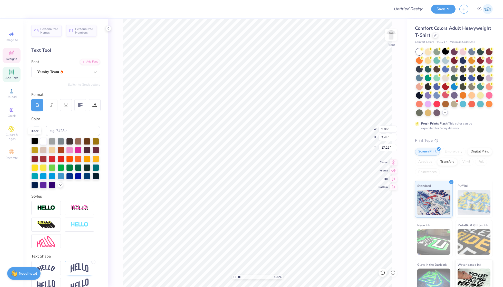
click at [36, 142] on div at bounding box center [34, 141] width 7 height 7
type input "15.47"
type textarea "G"
type textarea "DST"
click at [78, 177] on div at bounding box center [78, 176] width 7 height 7
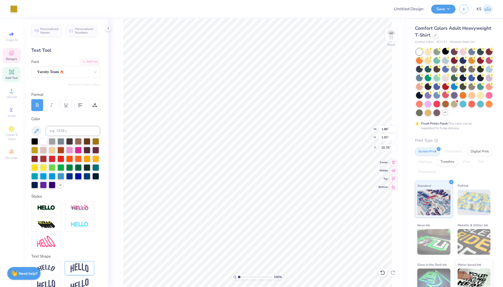
type input "20.37"
type input "18.60"
type textarea "E"
type textarea "Charity Bash"
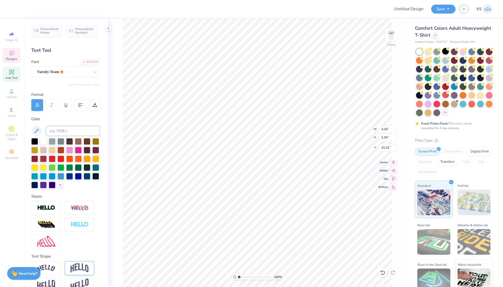
scroll to position [0, 1]
type input "2.07"
type input "1.36"
type input "21.38"
type input "19.46"
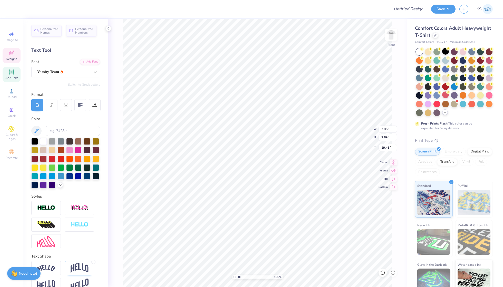
type input "7.91"
type input "1.35"
type input "19.04"
type input "8.39"
type input "1.43"
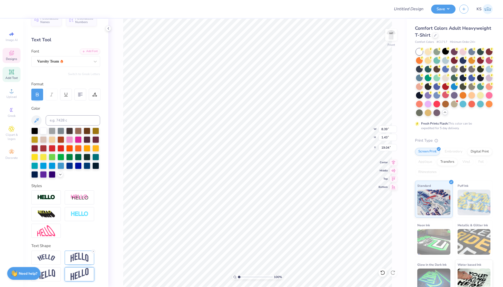
scroll to position [10, 0]
click at [82, 258] on img at bounding box center [80, 258] width 18 height 10
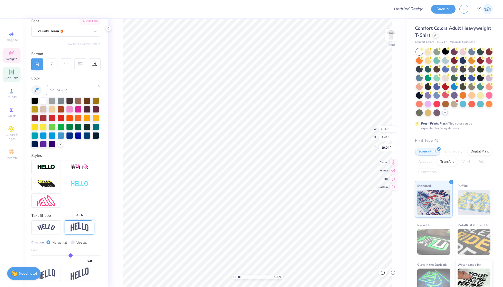
scroll to position [41, 0]
type input "0.18"
type input "0.19"
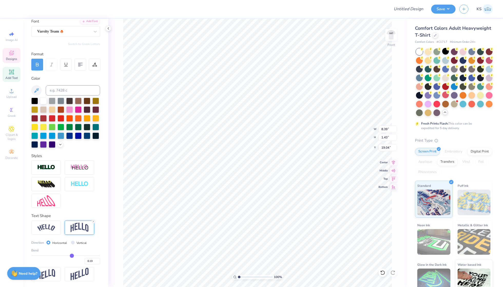
type input "0.2"
type input "0.20"
type input "0.21"
type input "0.22"
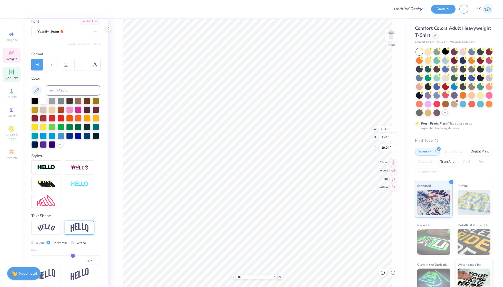
type input "0.22"
type input "0.23"
type input "0.24"
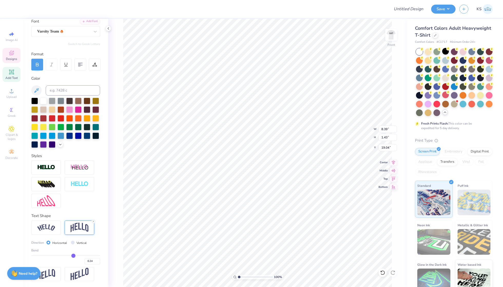
type input "0.25"
type input "0.26"
type input "0.27"
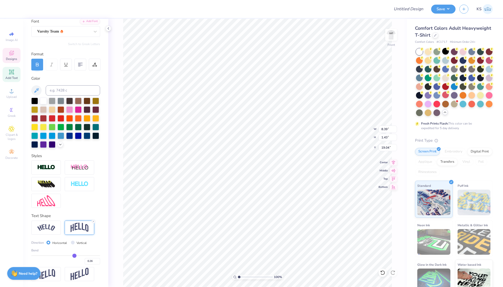
type input "0.27"
type input "0.29"
type input "0.3"
type input "0.30"
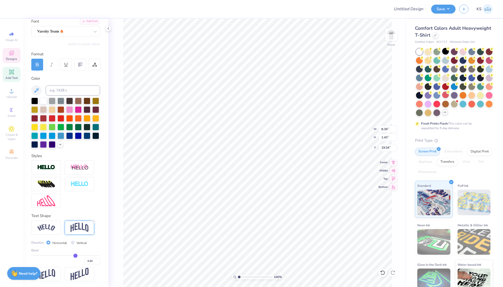
type input "0.31"
type input "0.32"
type input "0.33"
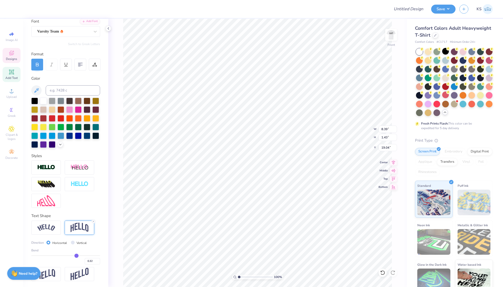
type input "0.33"
type input "0.34"
type input "0.35"
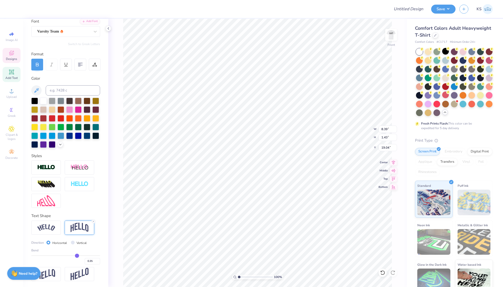
drag, startPoint x: 71, startPoint y: 254, endPoint x: 77, endPoint y: 255, distance: 5.7
type input "0.35"
click at [77, 255] on input "range" at bounding box center [65, 255] width 69 height 1
type input "2.12"
type input "18.70"
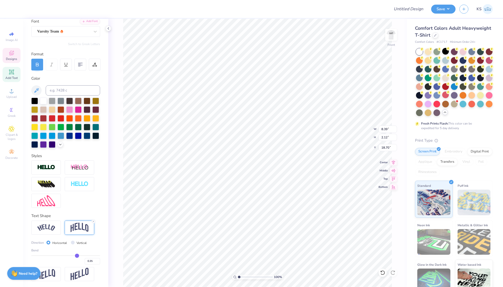
type input "0.36"
type input "0.37"
type input "0.38"
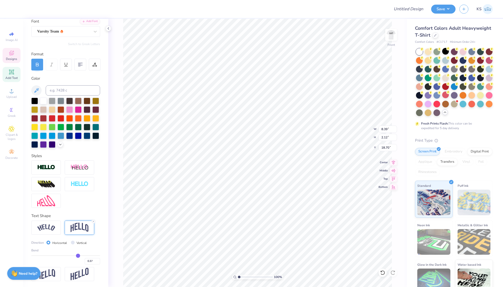
type input "0.38"
type input "0.39"
type input "0.4"
type input "0.40"
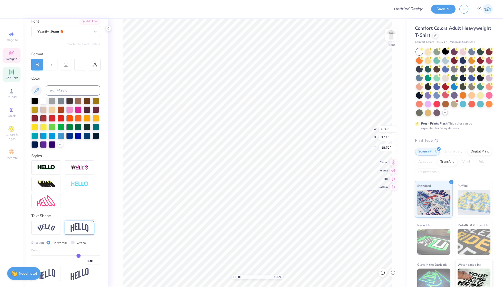
type input "0.41"
type input "0.42"
type input "0.45"
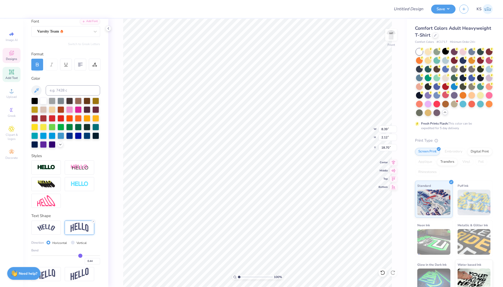
type input "0.45"
type input "0.47"
type input "0.48"
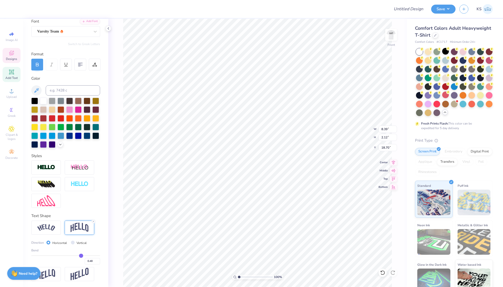
drag, startPoint x: 77, startPoint y: 255, endPoint x: 81, endPoint y: 255, distance: 4.1
type input "0.48"
click at [81, 255] on input "range" at bounding box center [65, 255] width 69 height 1
type input "2.60"
type input "18.83"
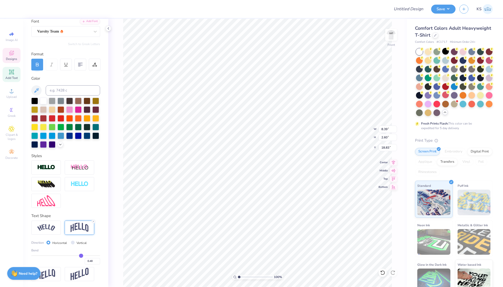
type input "0.47"
type input "0.45"
type input "0.44"
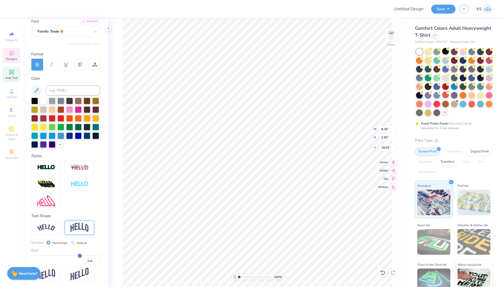
type input "0.44"
type input "0.43"
type input "0.42"
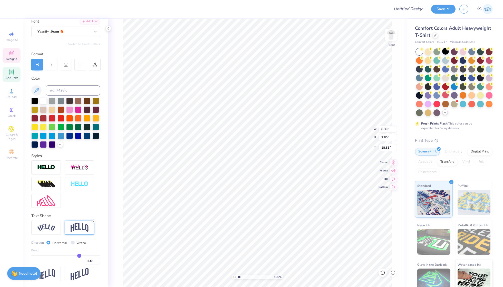
type input "0.42"
click at [79, 255] on input "range" at bounding box center [65, 255] width 69 height 1
type input "2.37"
type input "18.94"
type input "0.41"
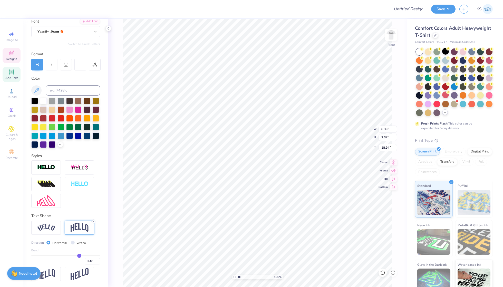
type input "0.41"
type input "0.4"
type input "0.40"
type input "0.39"
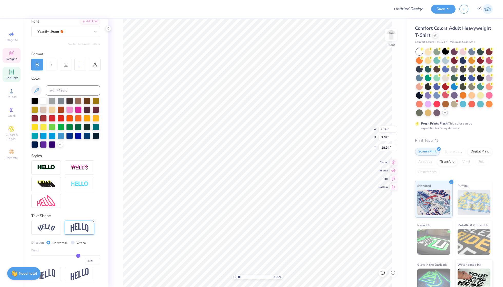
type input "0.38"
type input "0.37"
type input "0.36"
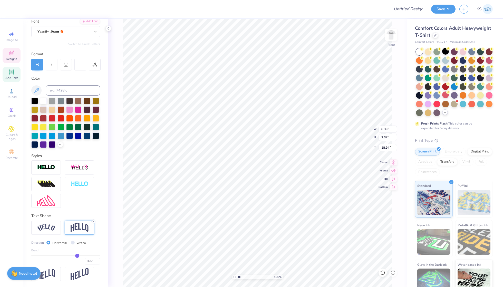
type input "0.36"
type input "0.35"
type input "0.34"
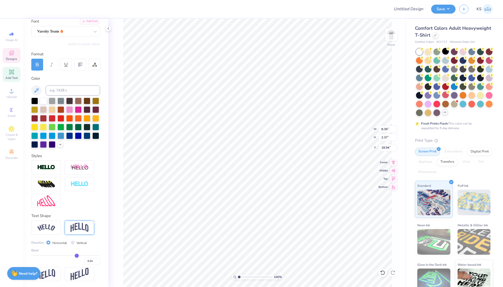
type input "0.33"
type input "0.32"
type input "0.31"
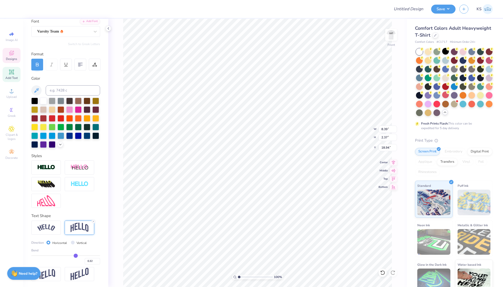
type input "0.31"
type input "0.3"
type input "0.30"
type input "0.29"
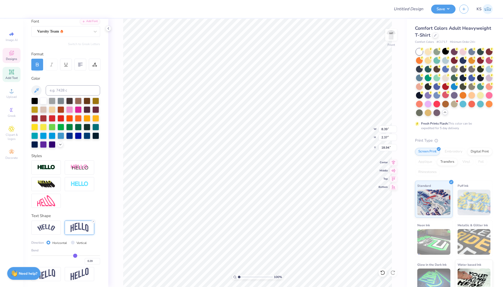
type input "0.27"
drag, startPoint x: 79, startPoint y: 253, endPoint x: 74, endPoint y: 253, distance: 4.6
type input "0.27"
click at [74, 255] on input "range" at bounding box center [65, 255] width 69 height 1
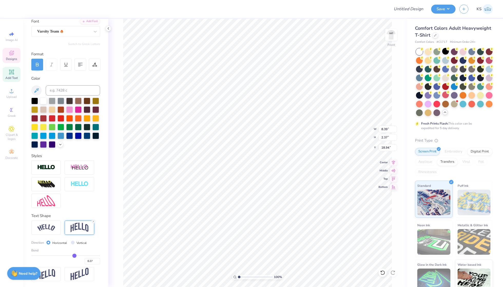
type input "1.84"
type input "18.83"
click at [78, 135] on div at bounding box center [78, 135] width 7 height 7
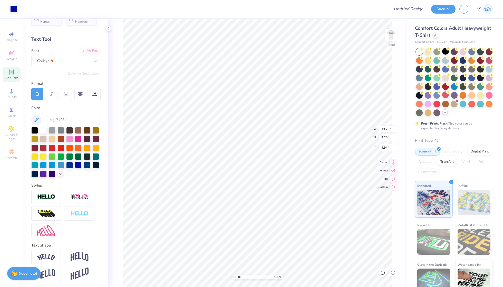
scroll to position [10, 0]
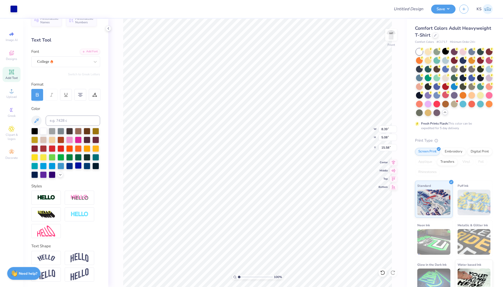
type input "4.21"
type input "13.04"
type input "7.00"
type input "2.15"
type input "11.86"
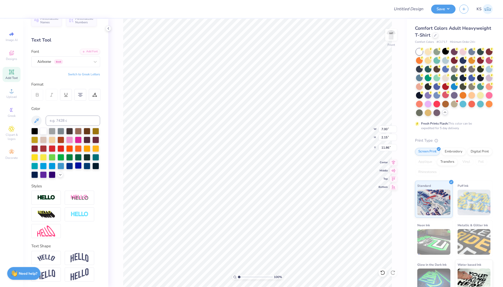
type input "17.08"
type input "9.37"
type input "5.68"
type input "3.80"
type input "12.36"
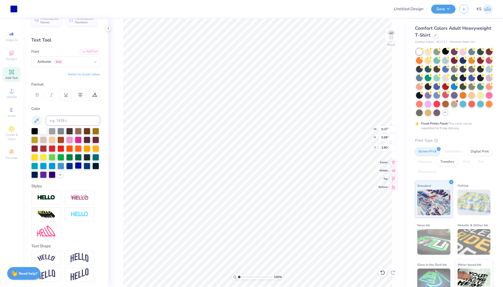
type input "7.49"
type input "3.82"
type input "11.39"
type input "6.90"
type input "3.99"
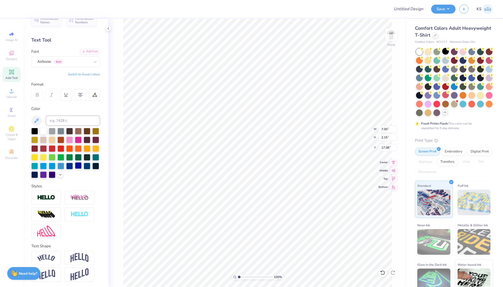
type input "10.89"
click at [396, 31] on img at bounding box center [390, 35] width 21 height 21
click at [391, 34] on img at bounding box center [390, 35] width 21 height 21
click at [392, 35] on img at bounding box center [390, 35] width 21 height 21
click at [389, 41] on img at bounding box center [390, 35] width 21 height 21
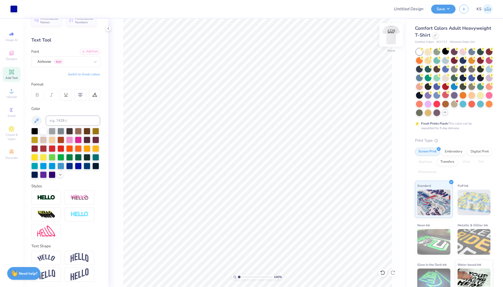
click at [391, 33] on img at bounding box center [390, 35] width 21 height 21
click at [392, 36] on img at bounding box center [390, 35] width 21 height 21
click at [86, 168] on div at bounding box center [87, 165] width 7 height 7
click at [79, 166] on div at bounding box center [78, 165] width 7 height 7
click at [388, 35] on img at bounding box center [390, 35] width 21 height 21
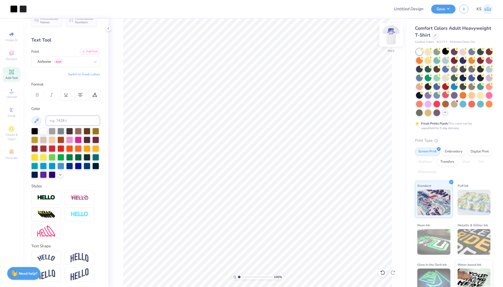
click at [394, 33] on img at bounding box center [390, 35] width 21 height 21
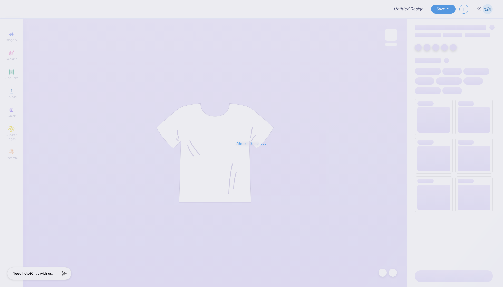
type input "PHA [DATE] Tanks"
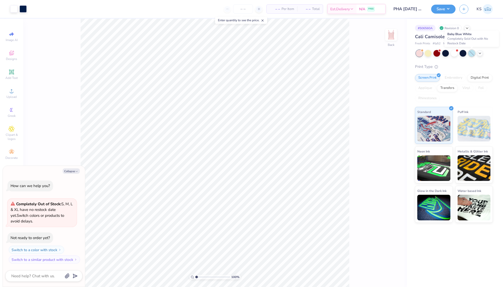
click at [470, 54] on div at bounding box center [471, 53] width 7 height 7
click at [470, 55] on div at bounding box center [471, 53] width 7 height 7
click at [480, 54] on icon at bounding box center [479, 53] width 4 height 4
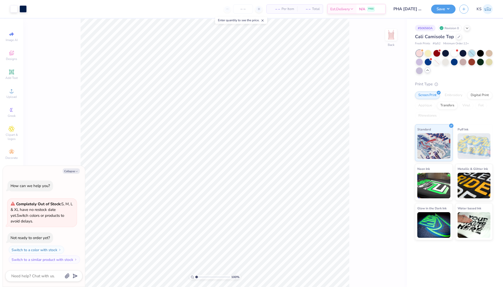
click at [474, 54] on div at bounding box center [471, 53] width 7 height 7
click at [425, 61] on div at bounding box center [427, 61] width 7 height 7
click at [460, 69] on div at bounding box center [454, 62] width 77 height 24
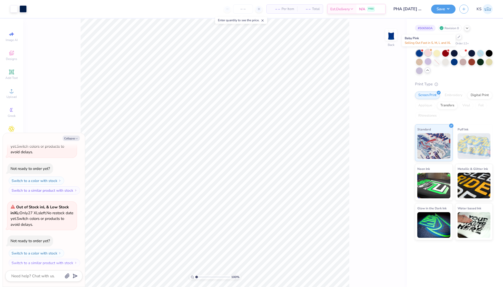
click at [428, 52] on div at bounding box center [427, 52] width 7 height 7
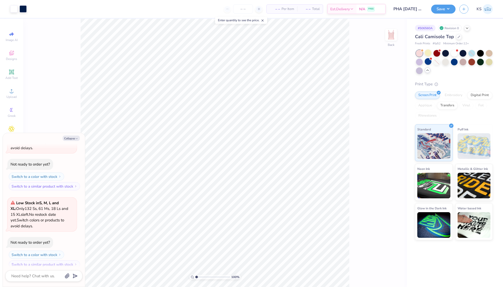
click at [263, 20] on line at bounding box center [263, 21] width 2 height 2
click at [398, 7] on input "PHA [DATE] Tanks" at bounding box center [402, 9] width 50 height 10
click at [76, 138] on icon "button" at bounding box center [76, 138] width 3 height 3
type textarea "x"
